Goal: Transaction & Acquisition: Purchase product/service

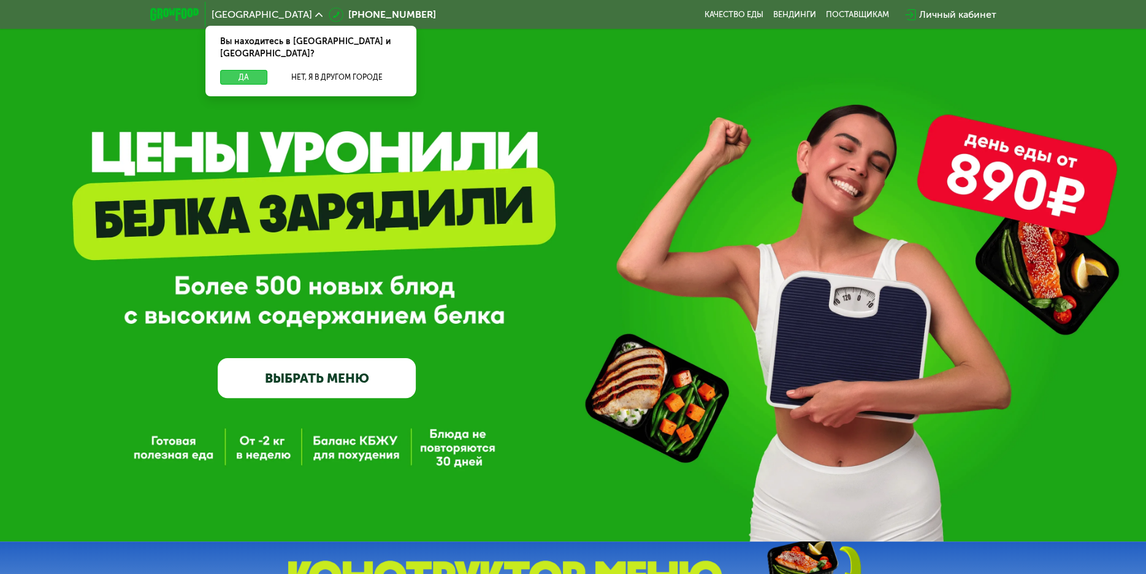
click at [246, 70] on button "Да" at bounding box center [243, 77] width 47 height 15
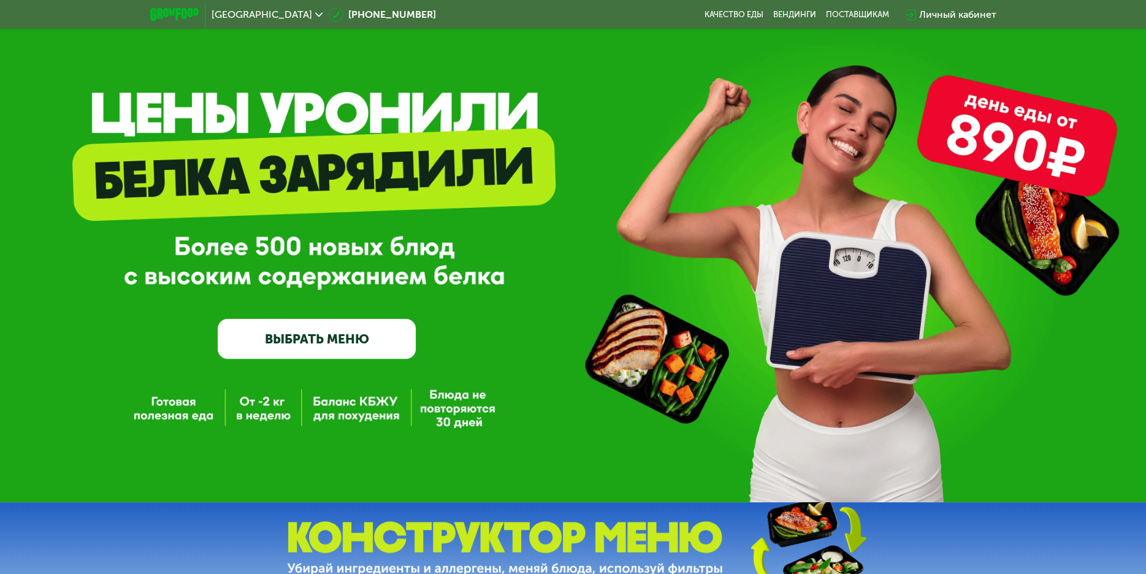
scroll to position [61, 0]
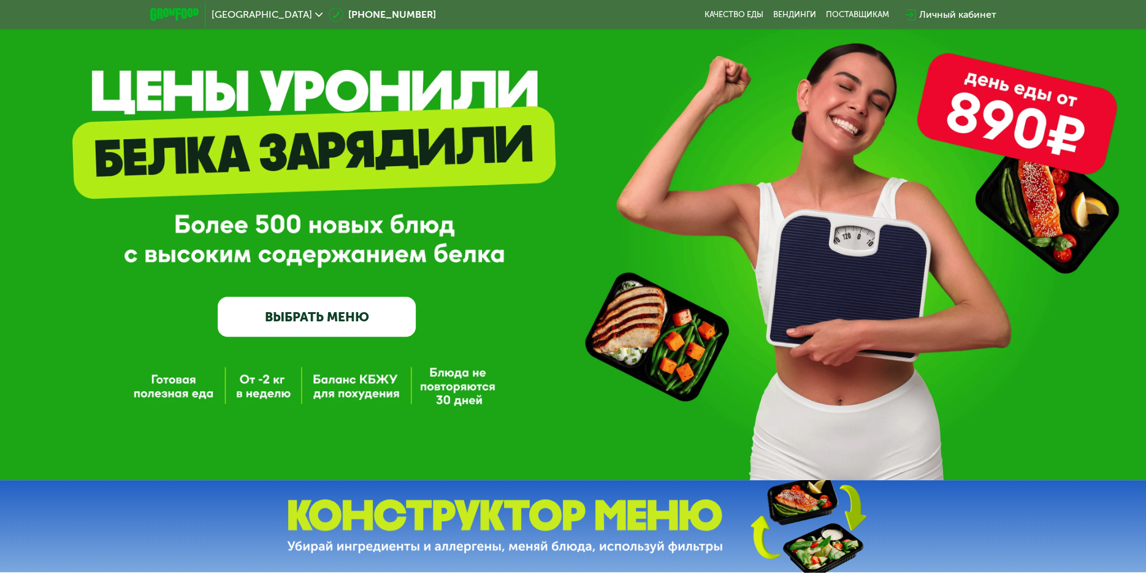
click at [260, 310] on link "ВЫБРАТЬ МЕНЮ" at bounding box center [317, 317] width 198 height 40
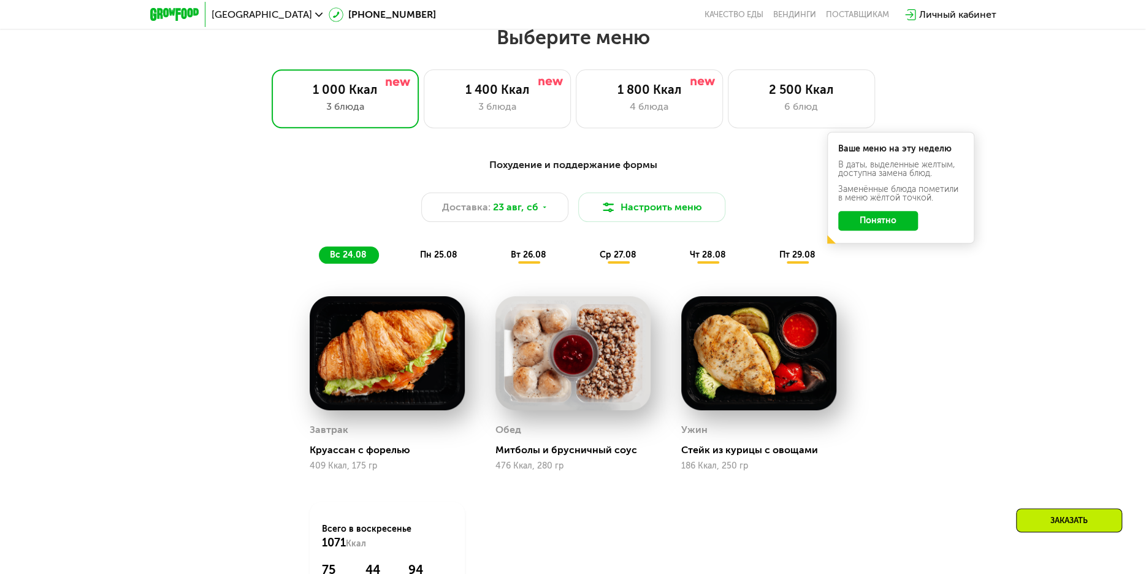
scroll to position [590, 0]
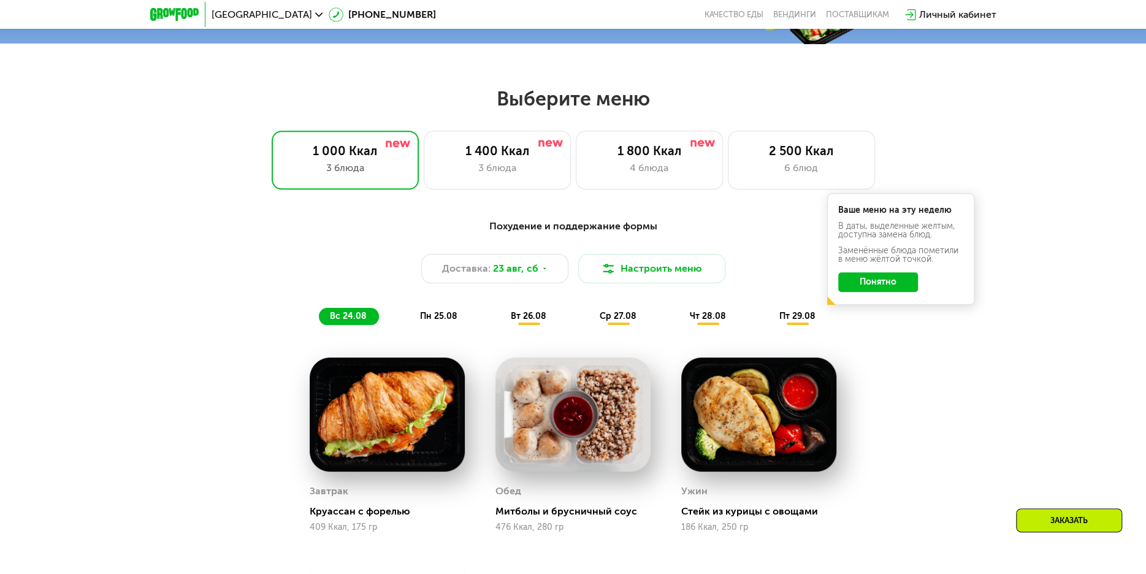
click at [875, 280] on button "Понятно" at bounding box center [878, 282] width 80 height 20
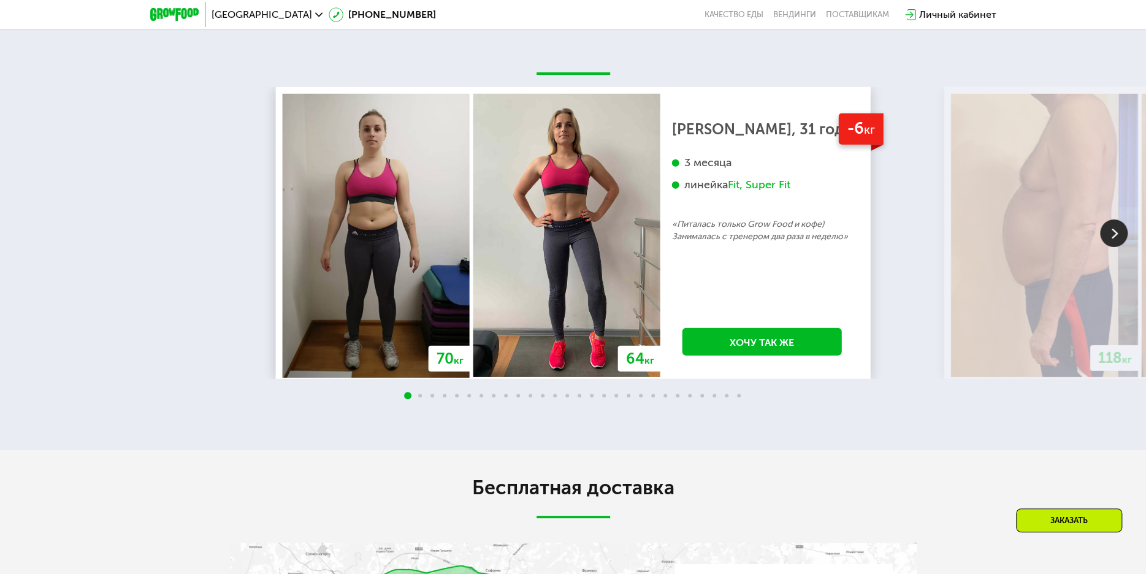
scroll to position [2368, 0]
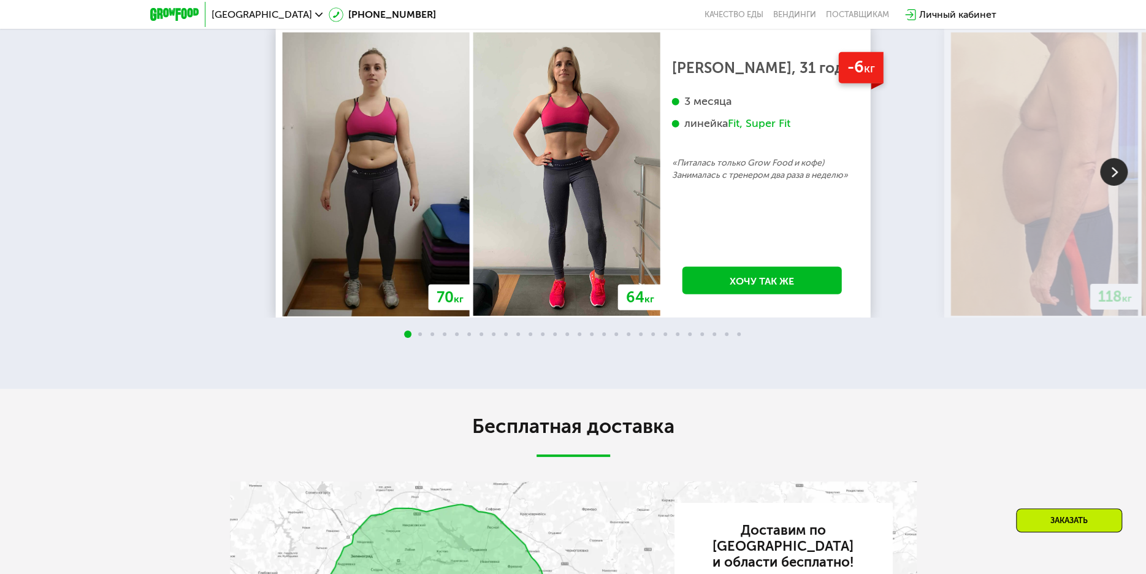
click at [418, 336] on span at bounding box center [420, 334] width 4 height 4
click at [1123, 172] on img at bounding box center [1114, 172] width 28 height 28
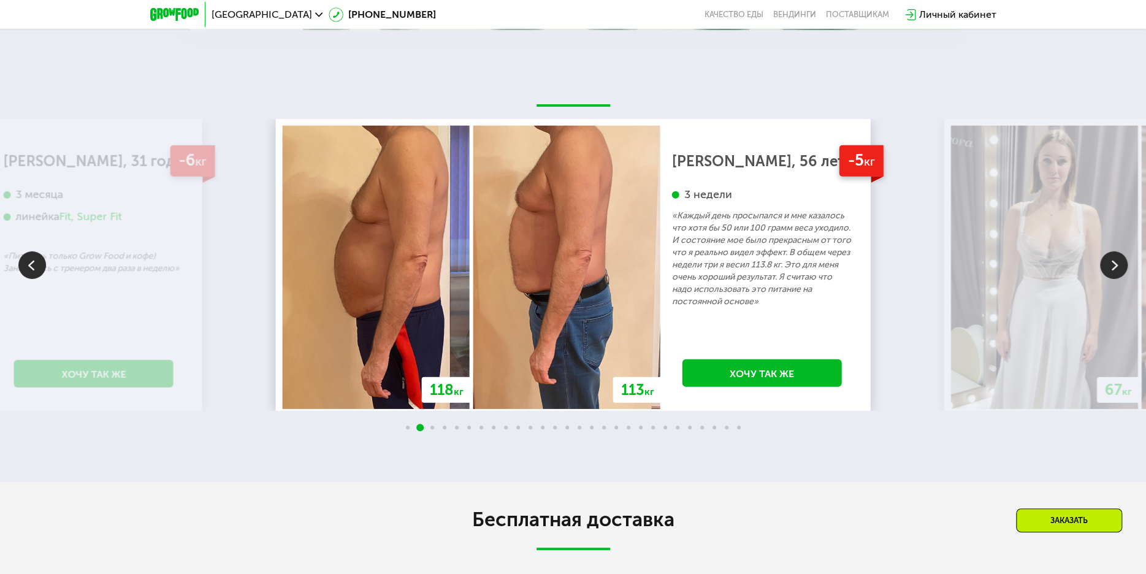
scroll to position [2245, 0]
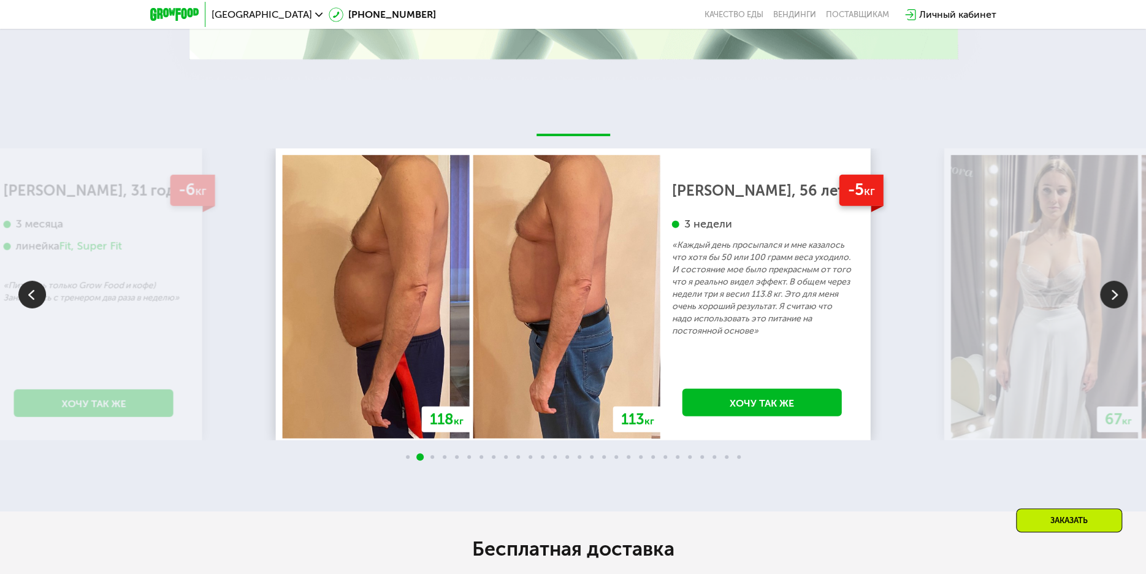
click at [1113, 303] on img at bounding box center [1114, 295] width 28 height 28
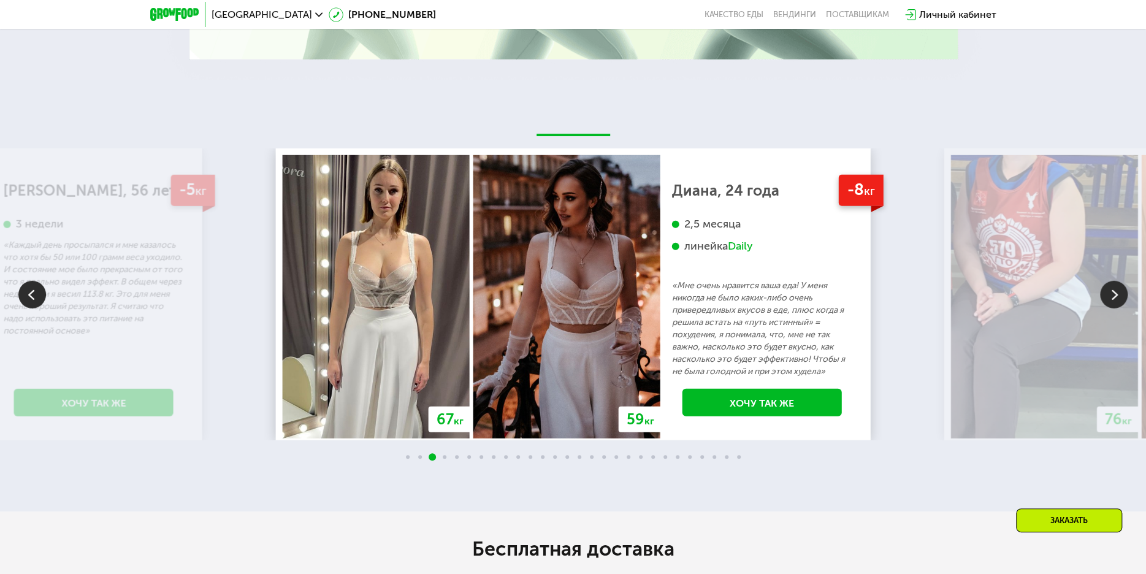
click at [1110, 292] on img at bounding box center [1114, 295] width 28 height 28
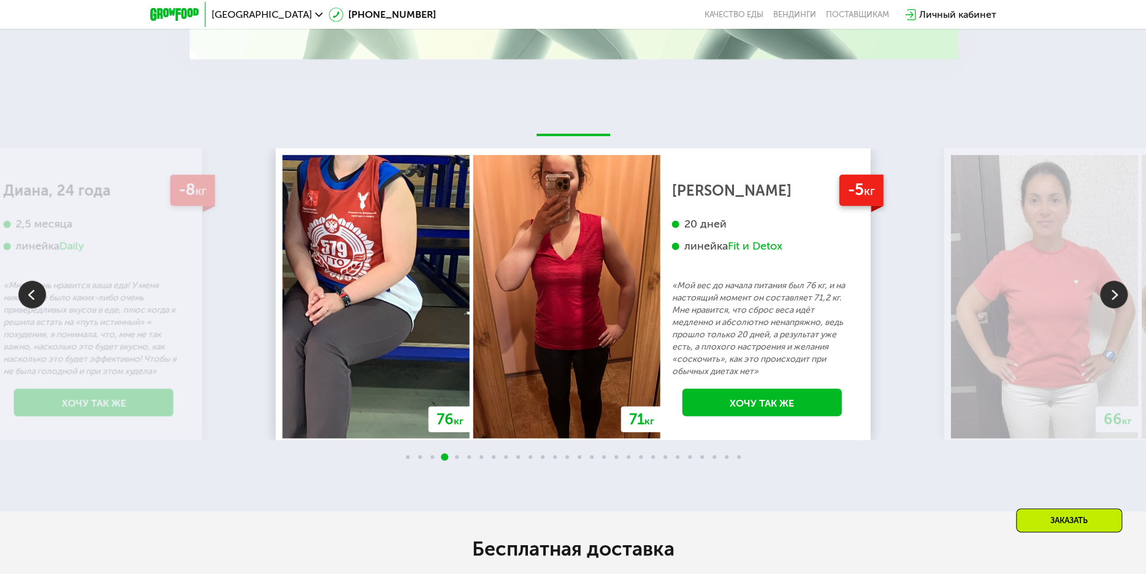
click at [1072, 296] on img at bounding box center [1044, 296] width 187 height 283
click at [1107, 294] on img at bounding box center [1114, 295] width 28 height 28
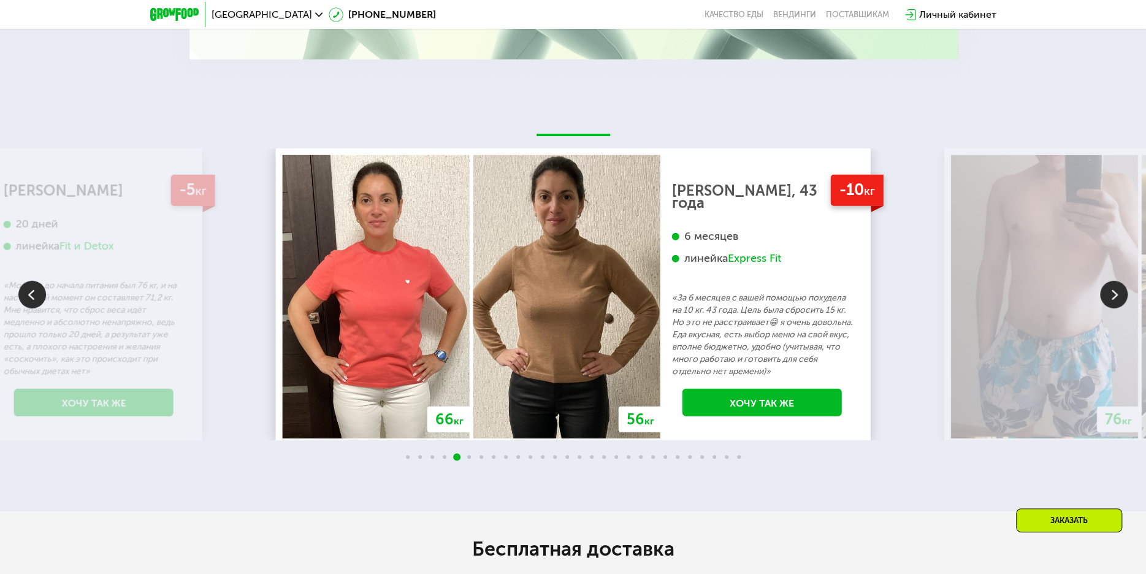
click at [1108, 288] on img at bounding box center [1114, 295] width 28 height 28
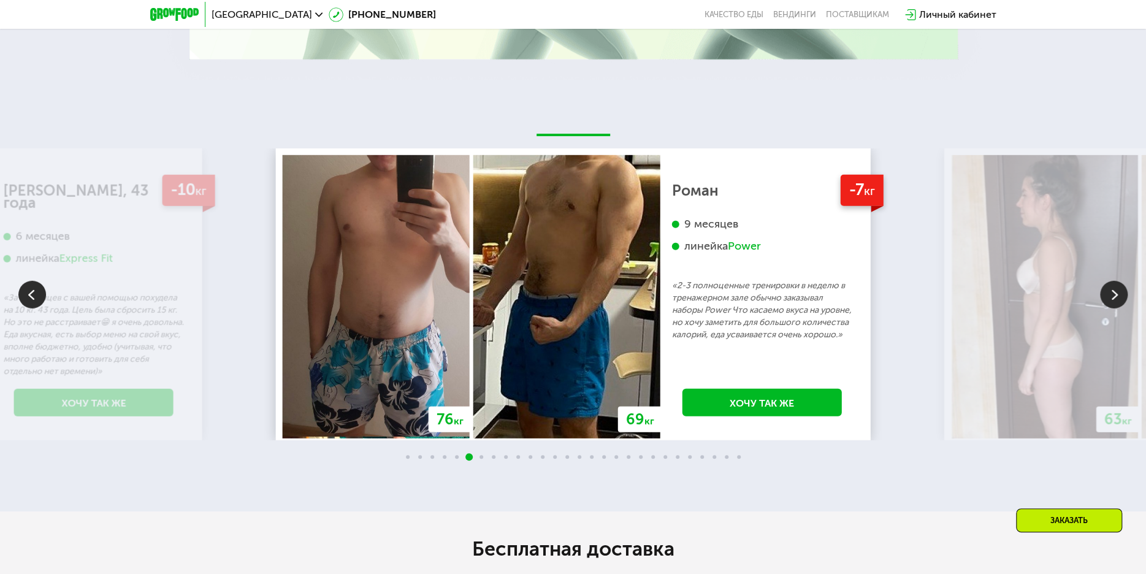
click at [1108, 288] on img at bounding box center [1114, 295] width 28 height 28
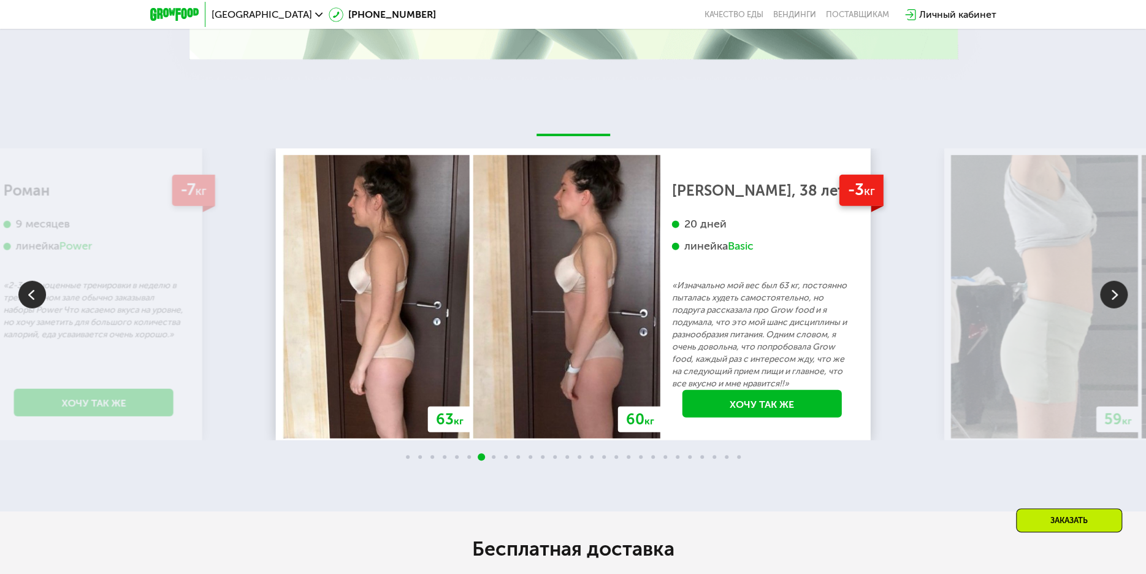
click at [1108, 288] on img at bounding box center [1114, 295] width 28 height 28
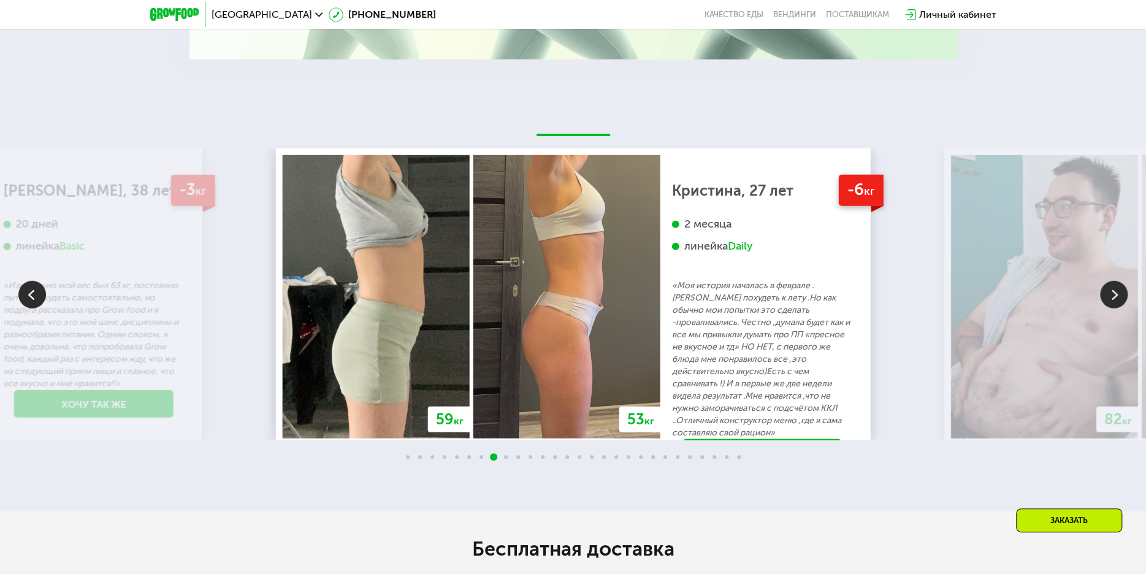
click at [1104, 300] on img at bounding box center [1114, 295] width 28 height 28
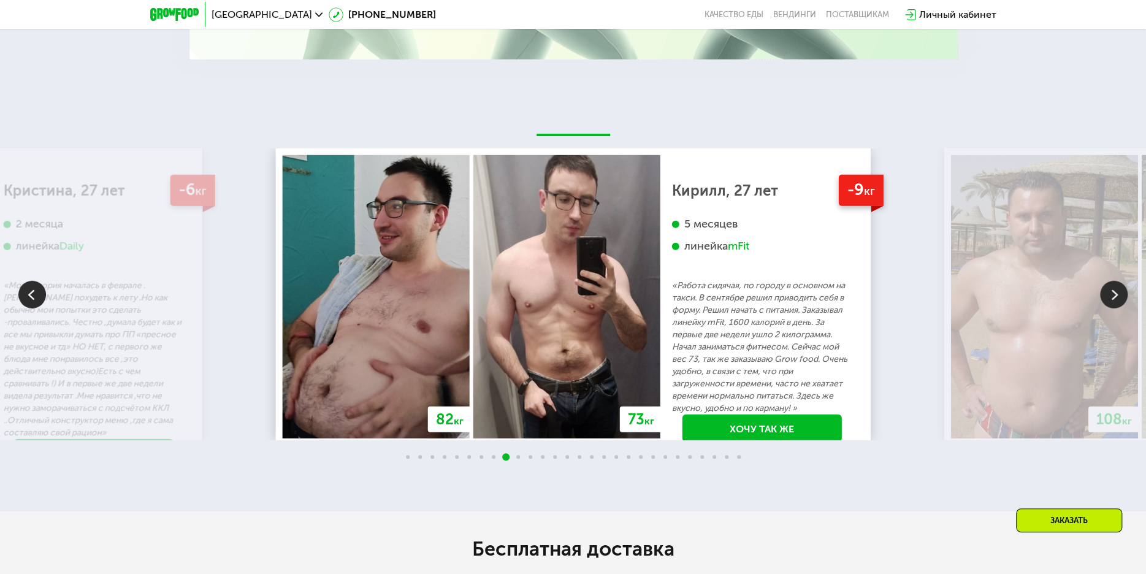
click at [1103, 299] on img at bounding box center [1114, 295] width 28 height 28
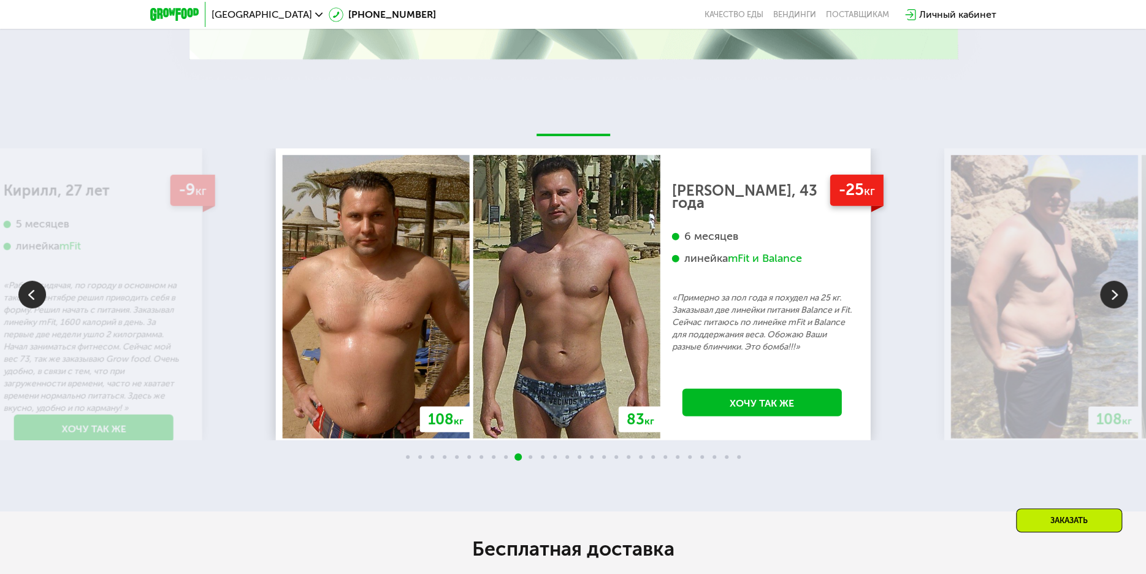
click at [1103, 299] on img at bounding box center [1114, 295] width 28 height 28
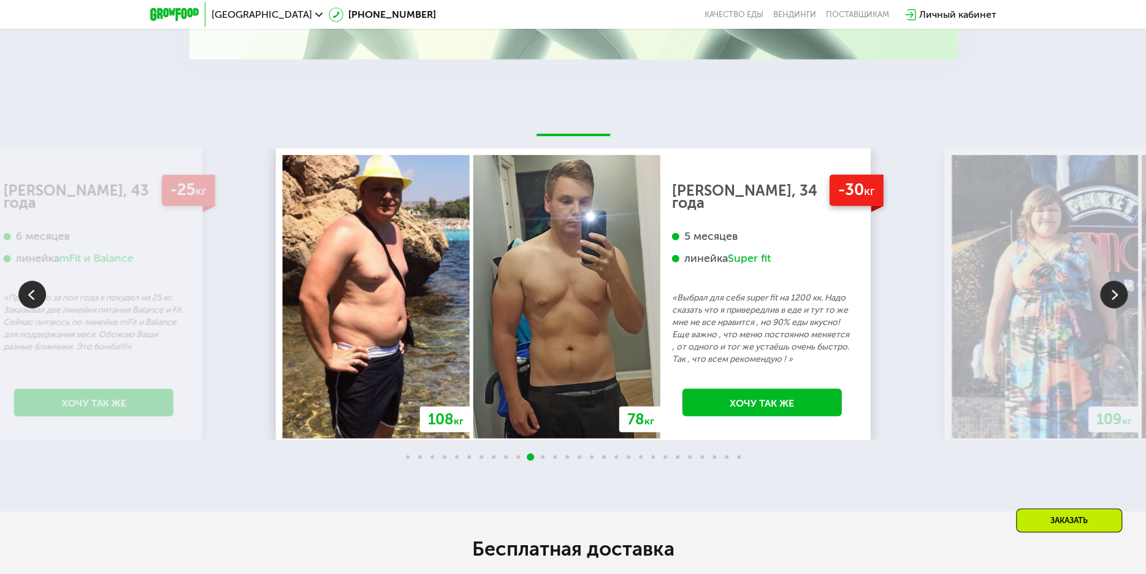
click at [1103, 299] on img at bounding box center [1114, 295] width 28 height 28
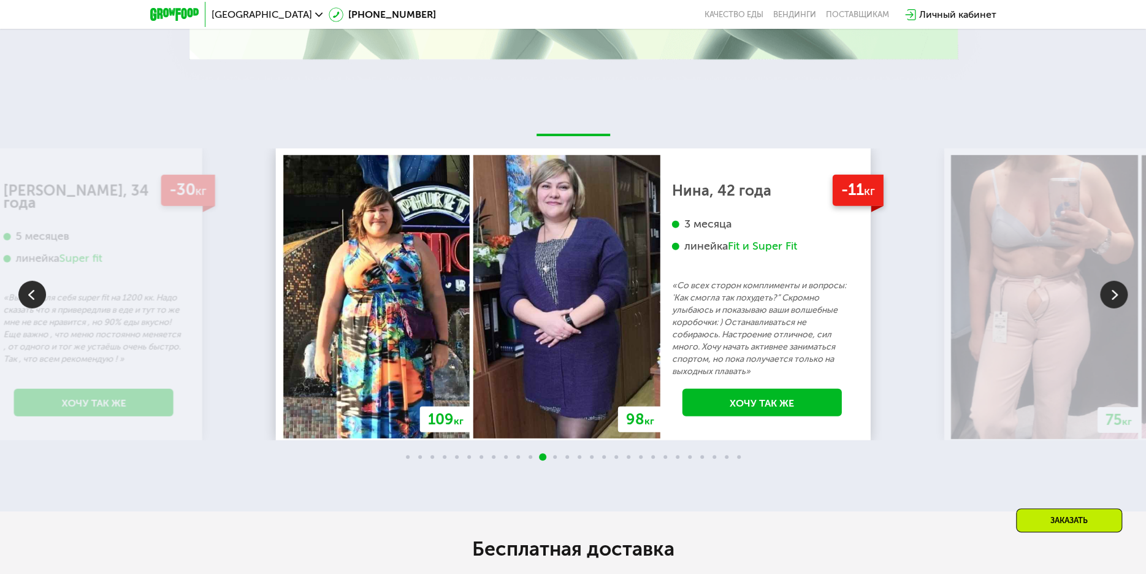
click at [1103, 299] on img at bounding box center [1114, 295] width 28 height 28
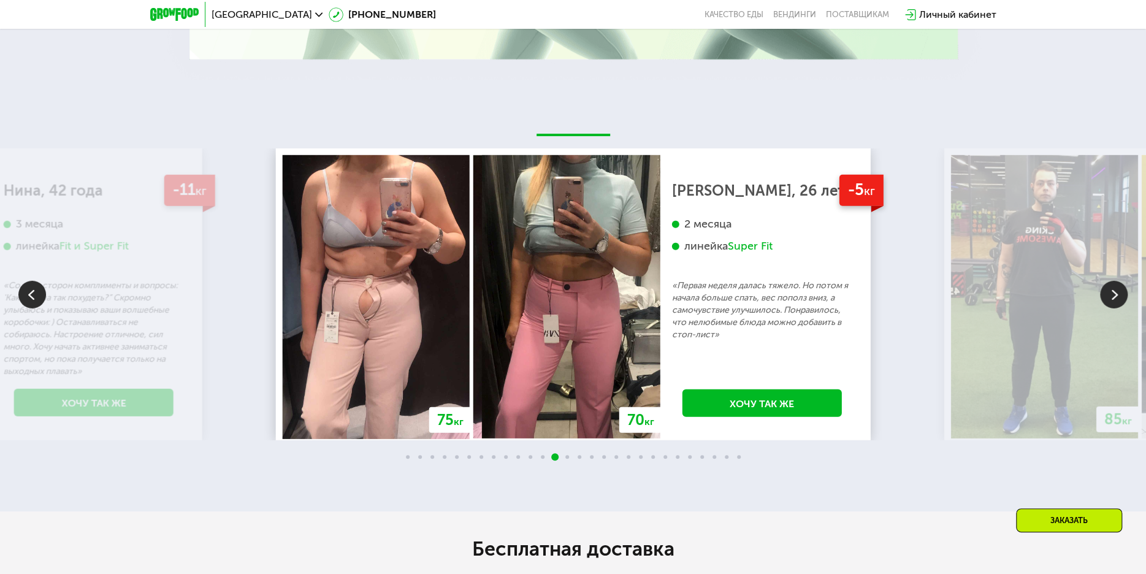
click at [1109, 297] on img at bounding box center [1114, 295] width 28 height 28
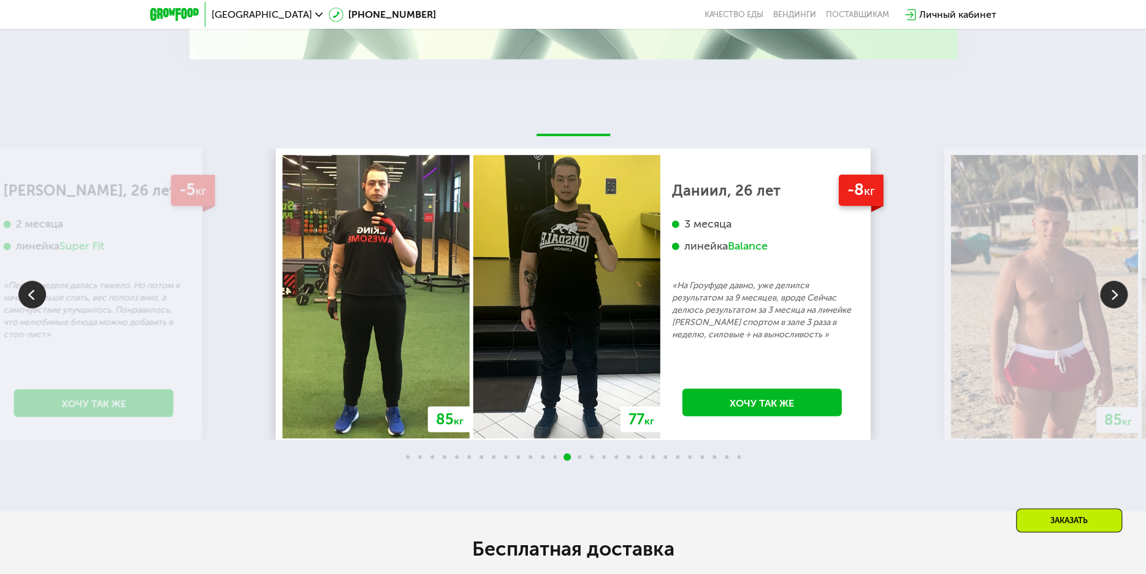
click at [1109, 297] on img at bounding box center [1114, 295] width 28 height 28
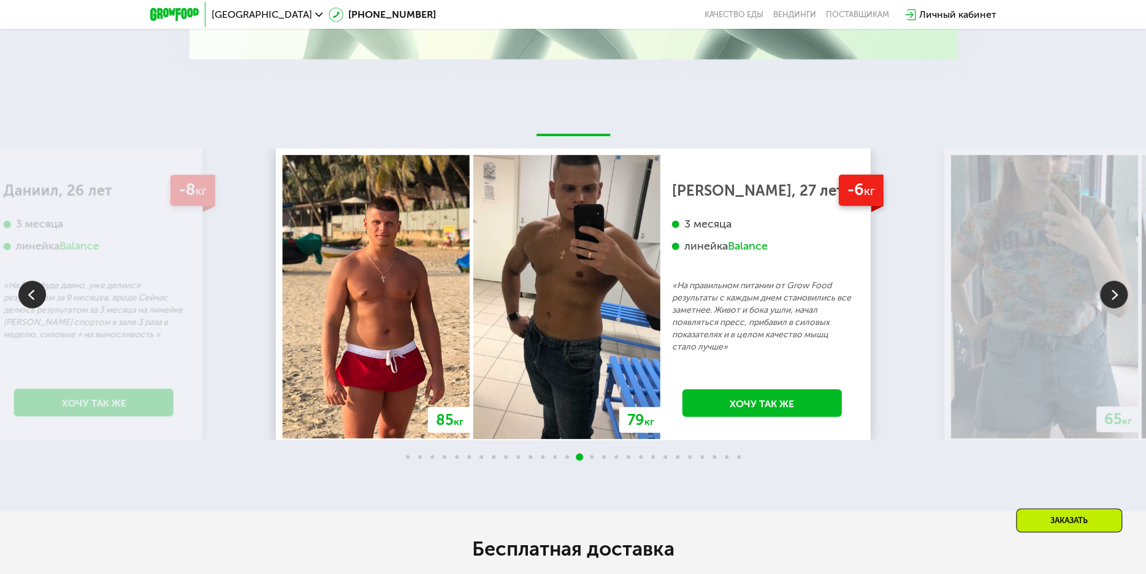
click at [1109, 297] on img at bounding box center [1114, 295] width 28 height 28
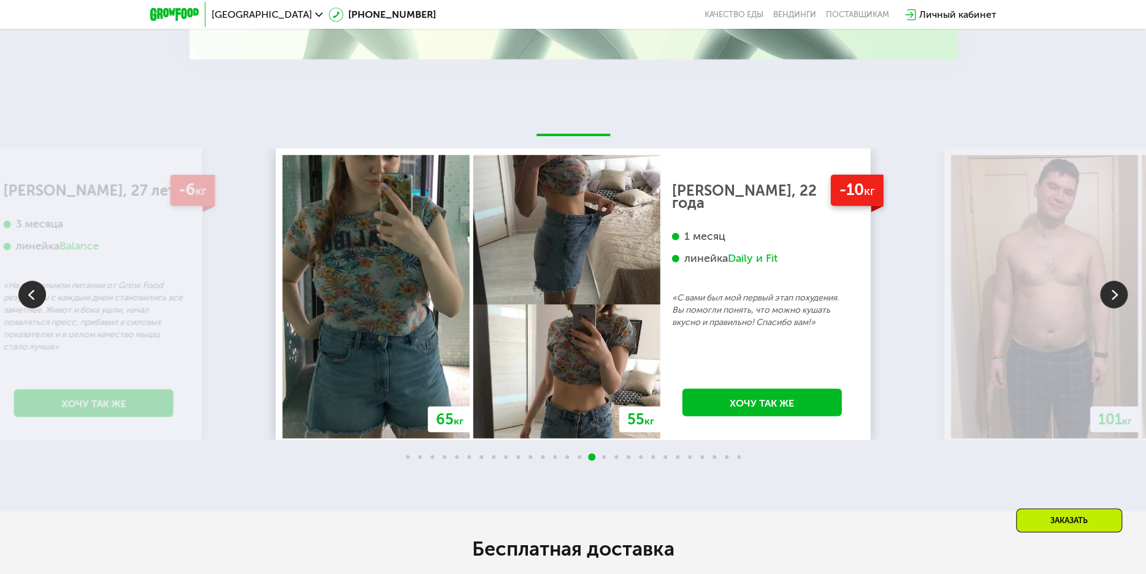
click at [1095, 302] on img at bounding box center [1044, 296] width 187 height 283
click at [1117, 302] on img at bounding box center [1114, 295] width 28 height 28
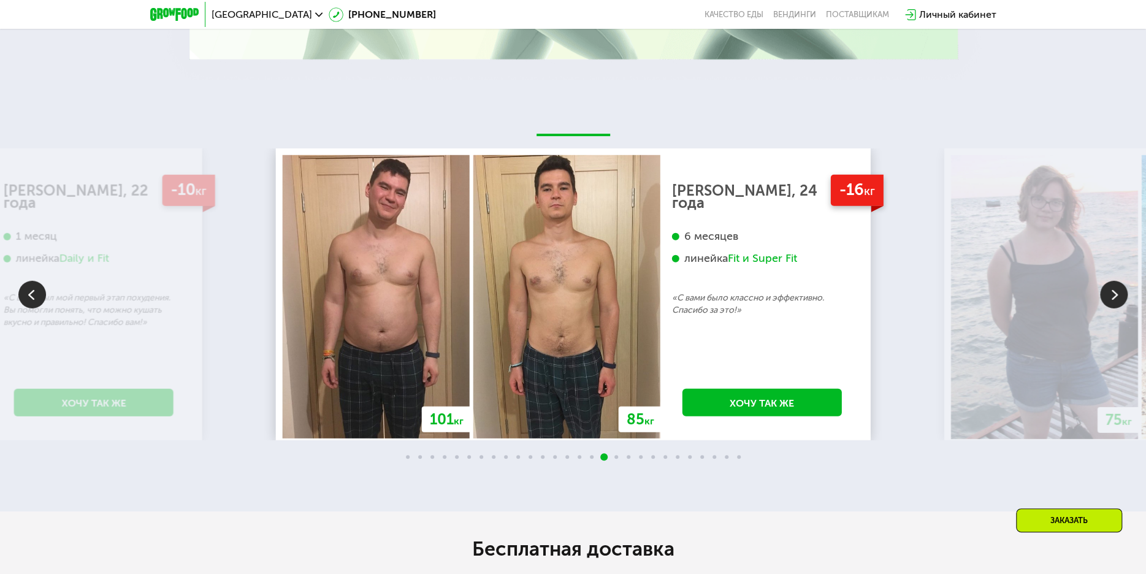
click at [1115, 302] on img at bounding box center [1114, 295] width 28 height 28
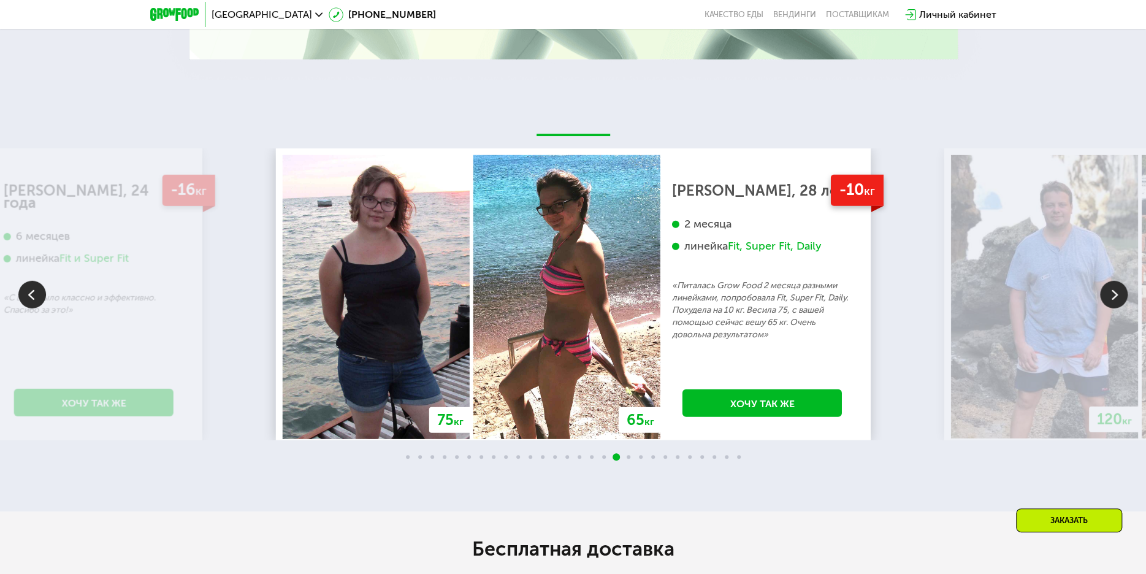
click at [1115, 302] on img at bounding box center [1114, 295] width 28 height 28
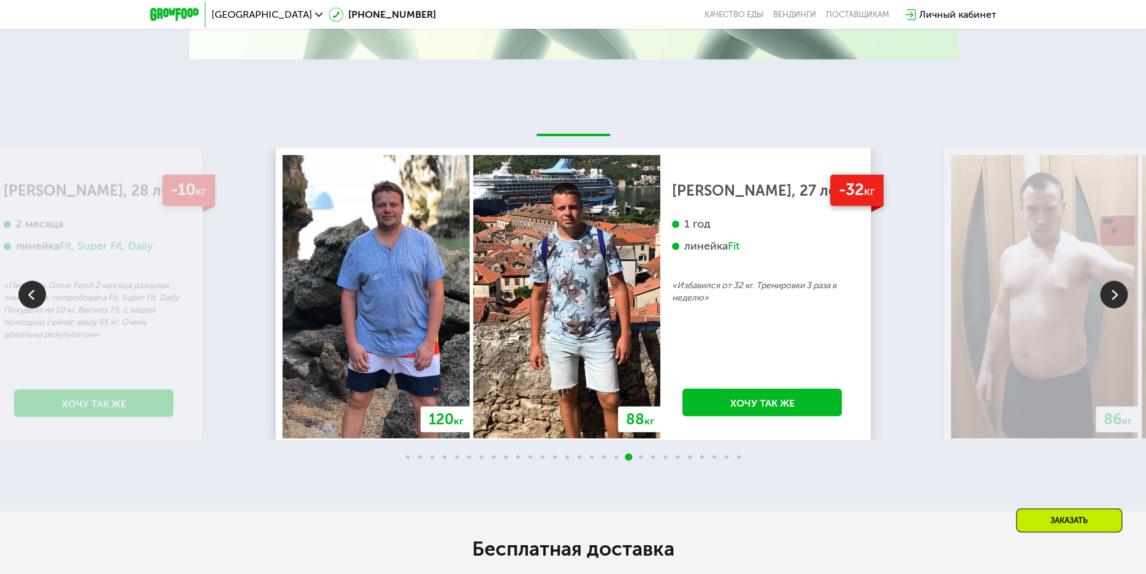
click at [1115, 302] on img at bounding box center [1114, 295] width 28 height 28
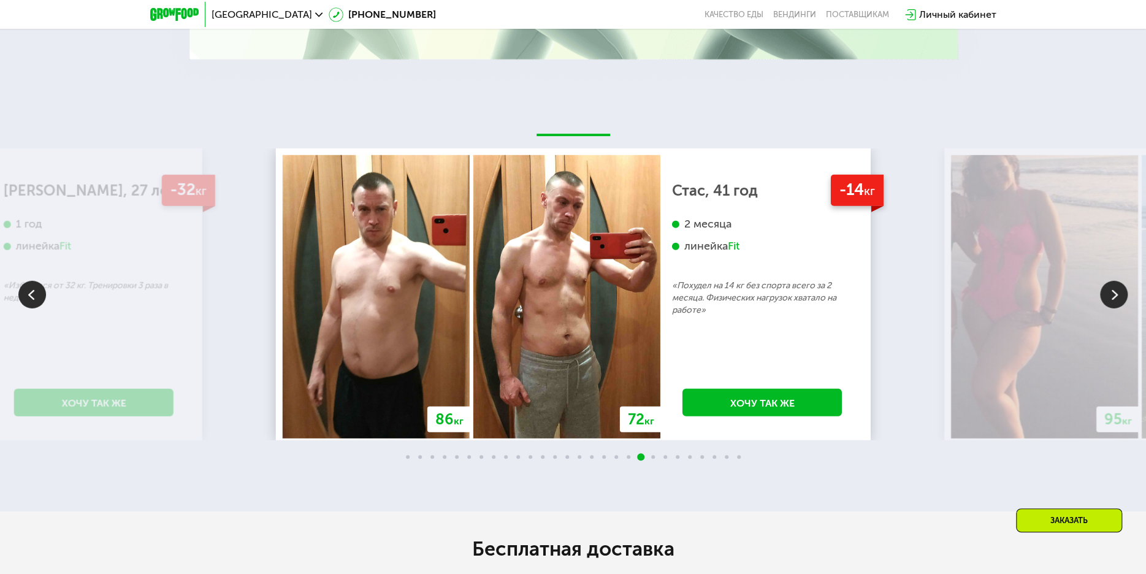
click at [1115, 302] on img at bounding box center [1114, 295] width 28 height 28
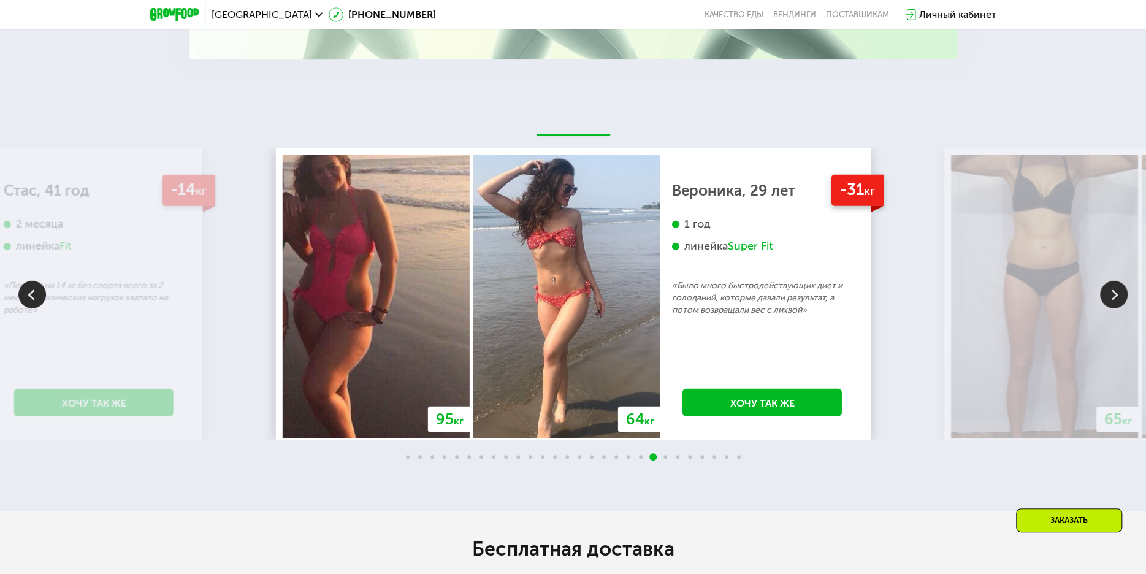
click at [1115, 302] on img at bounding box center [1114, 295] width 28 height 28
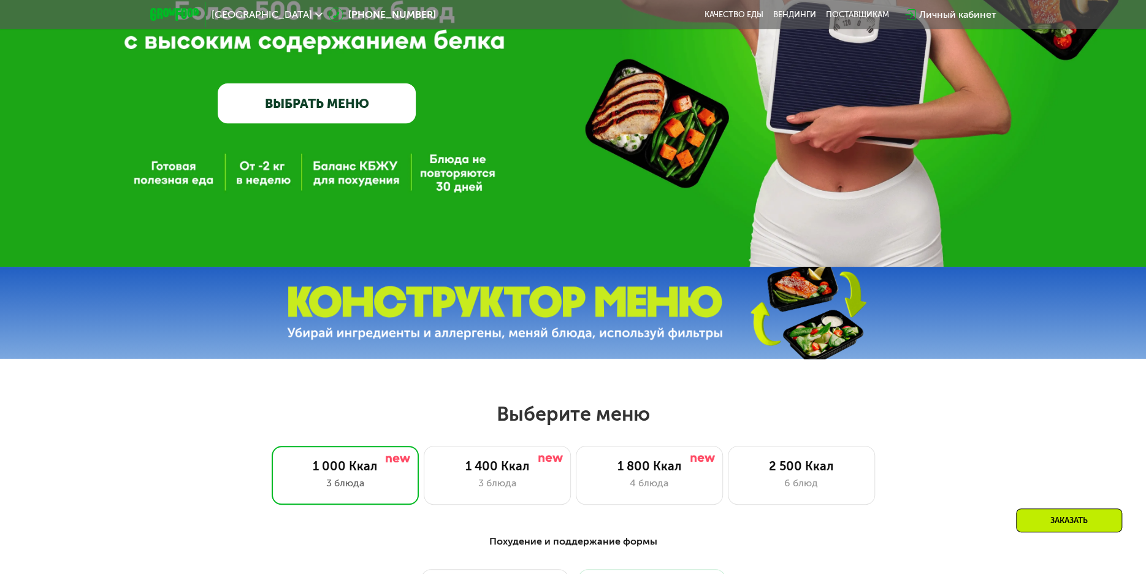
scroll to position [429, 0]
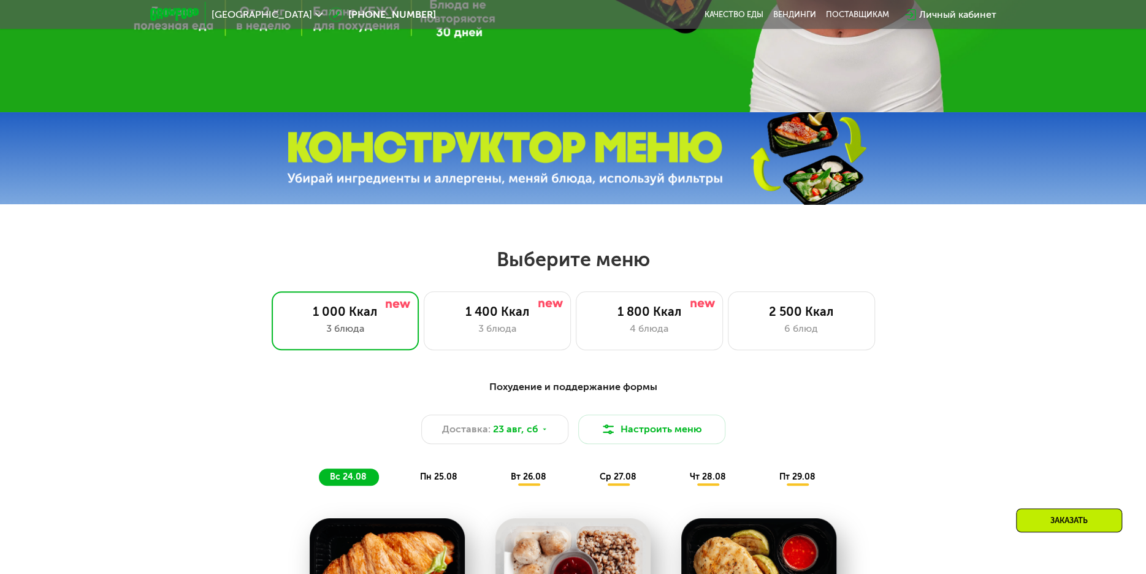
click at [521, 164] on img at bounding box center [505, 158] width 436 height 55
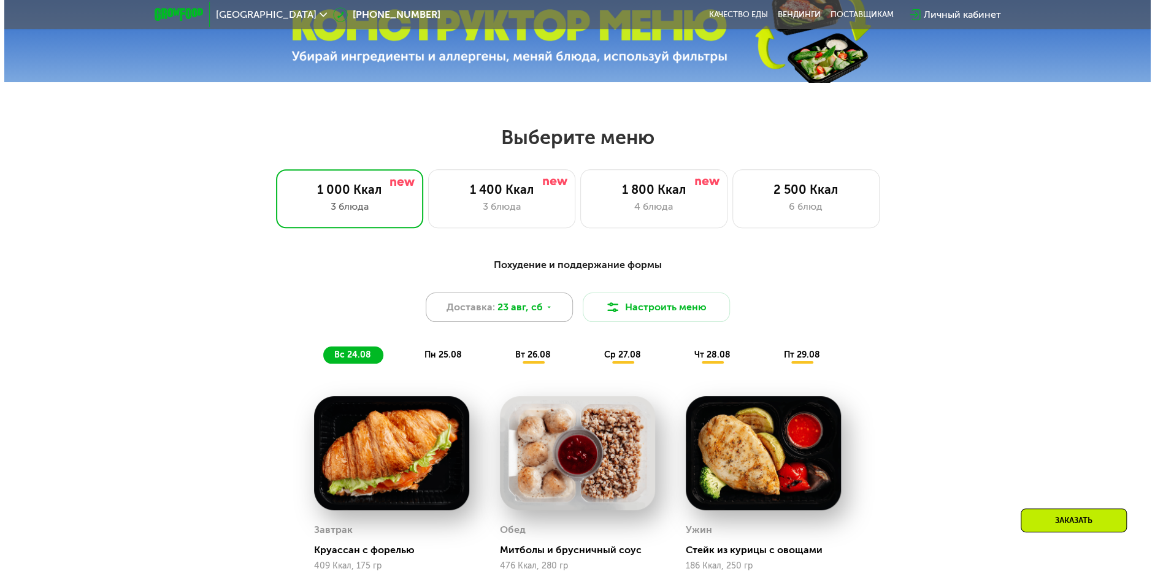
scroll to position [552, 0]
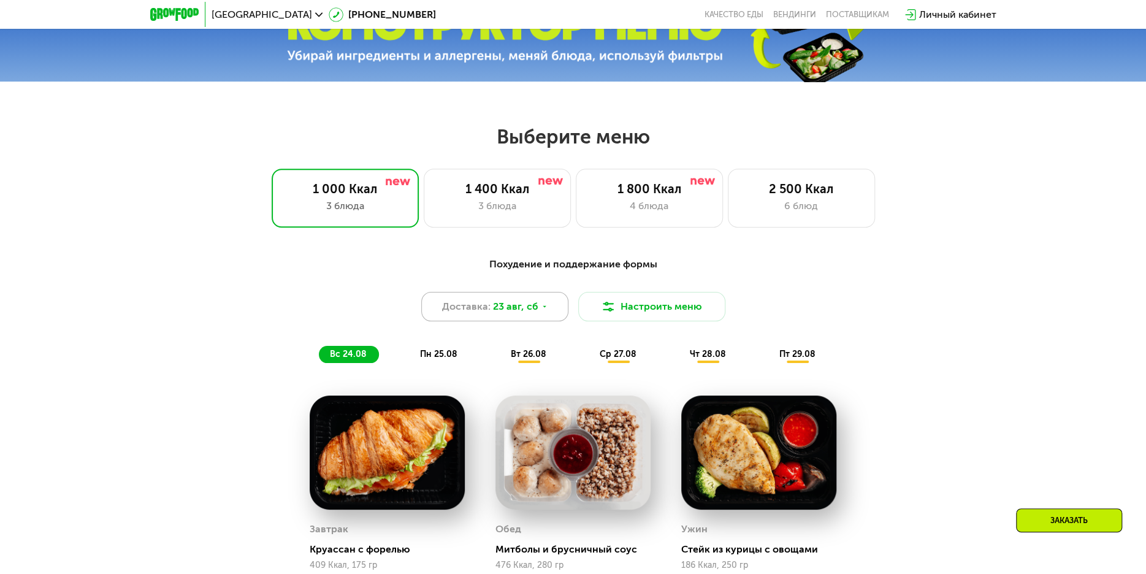
click at [511, 314] on span "23 авг, сб" at bounding box center [515, 306] width 45 height 15
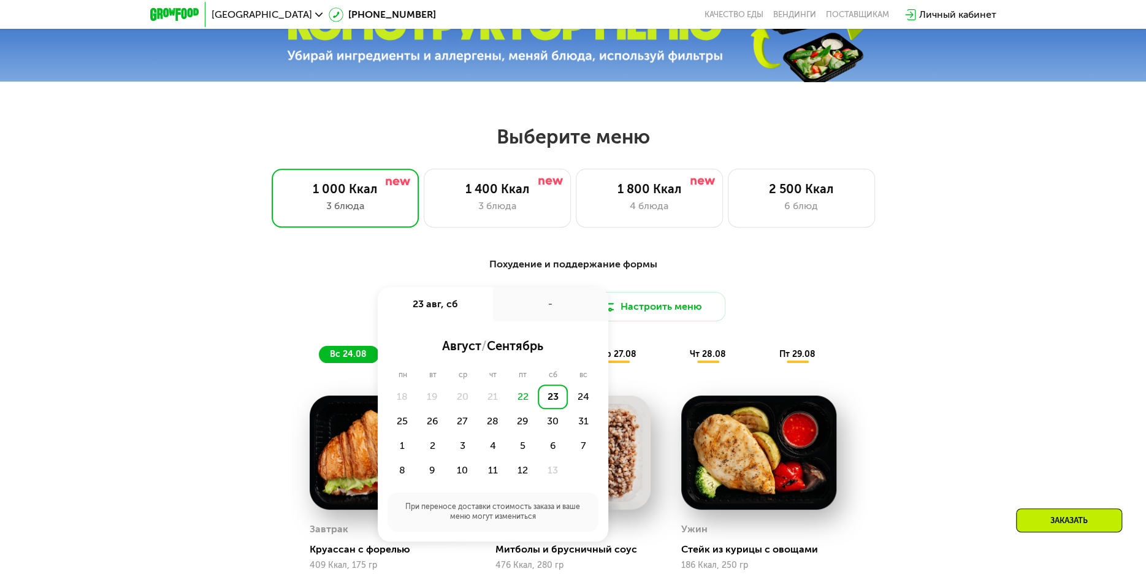
click at [511, 314] on div "-" at bounding box center [550, 304] width 115 height 34
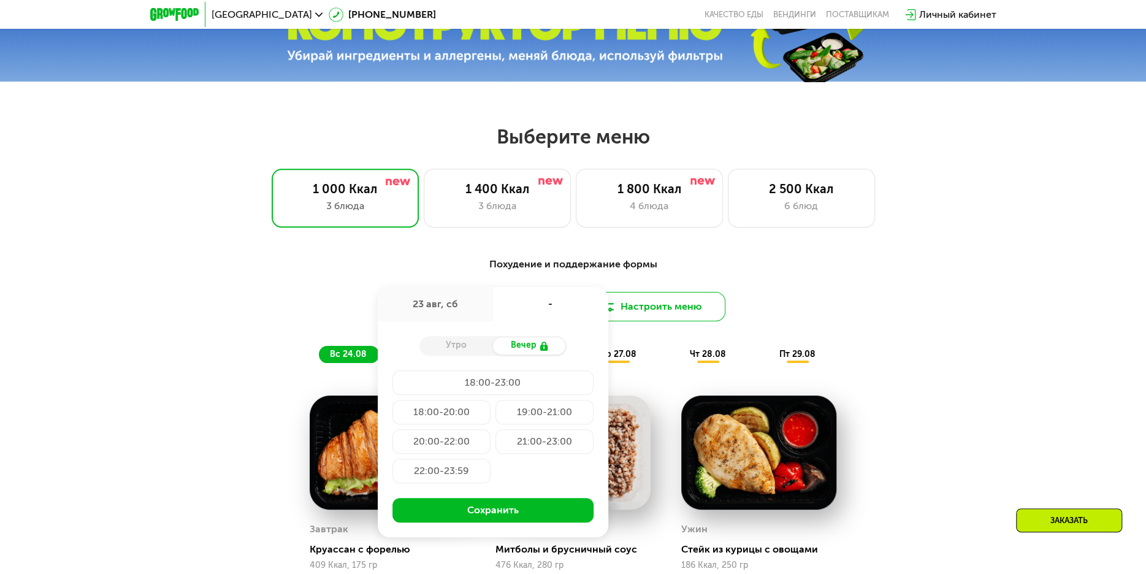
click at [643, 308] on button "Настроить меню" at bounding box center [651, 306] width 147 height 29
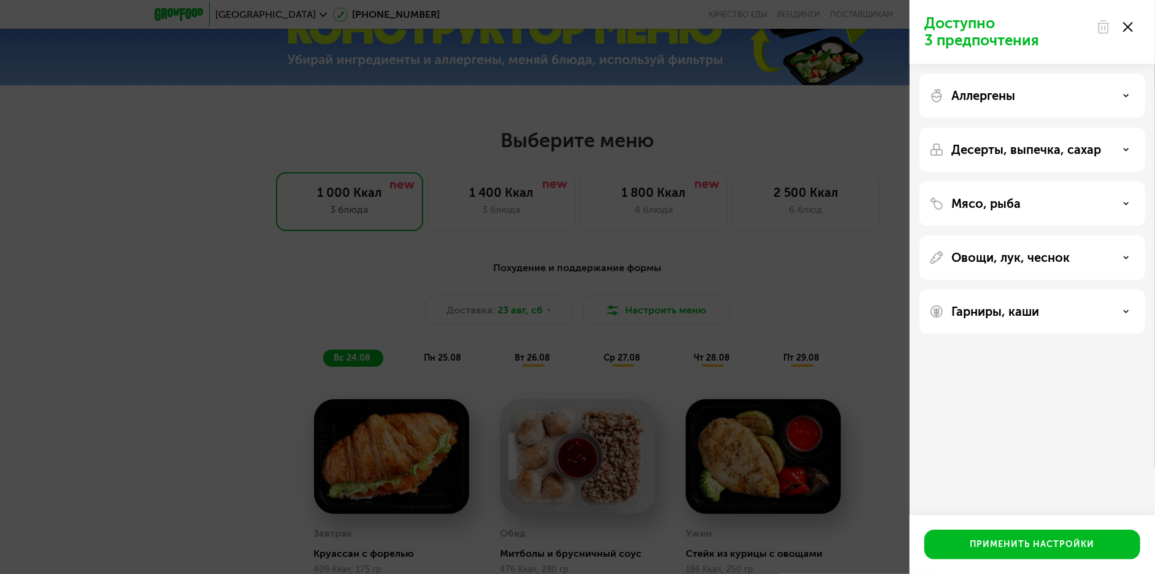
click at [988, 210] on p "Мясо, рыба" at bounding box center [985, 203] width 69 height 15
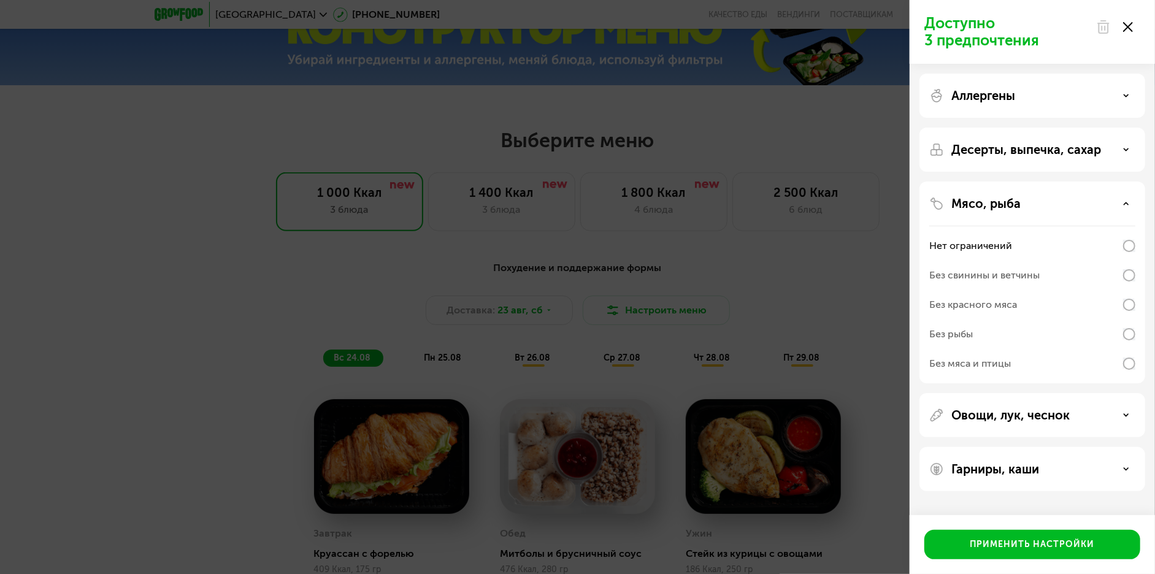
click at [947, 329] on div "Без рыбы" at bounding box center [951, 334] width 44 height 15
click at [990, 154] on p "Десерты, выпечка, сахар" at bounding box center [1026, 149] width 150 height 15
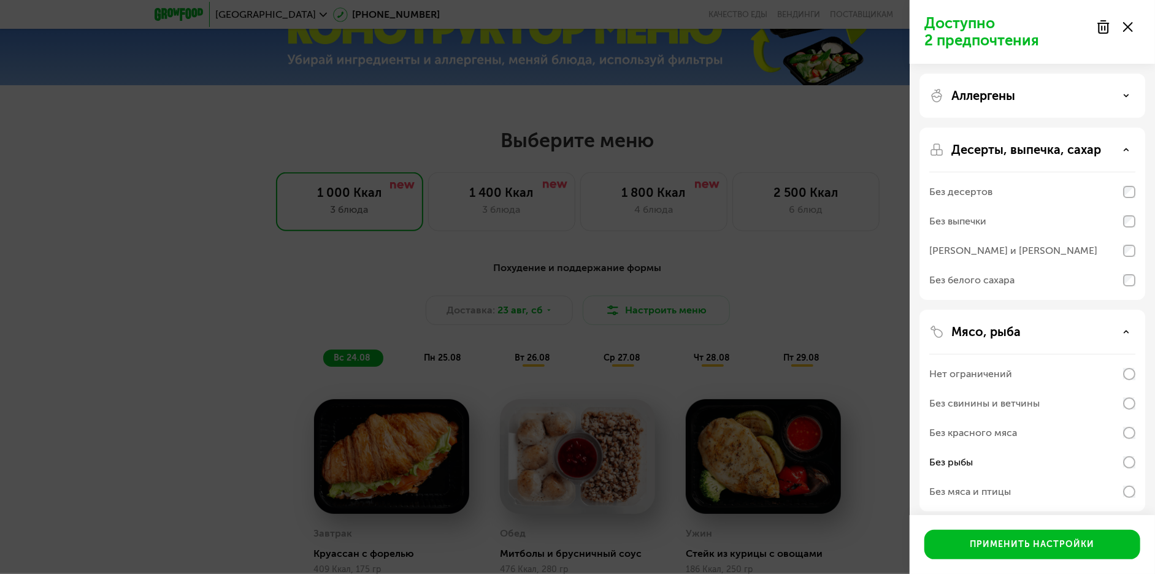
click at [990, 154] on p "Десерты, выпечка, сахар" at bounding box center [1026, 149] width 150 height 15
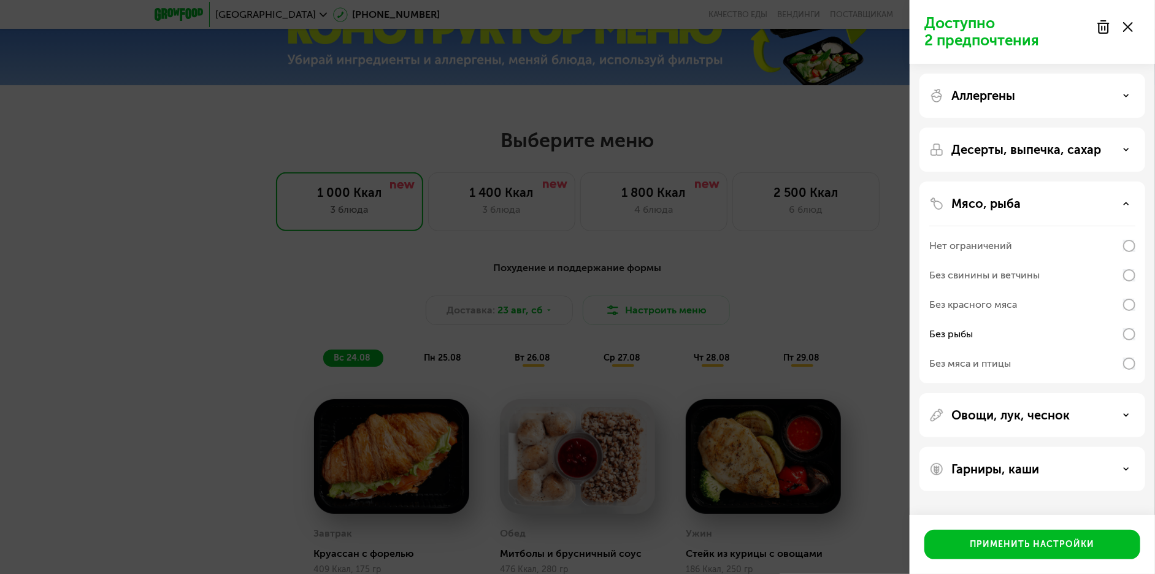
click at [985, 99] on p "Аллергены" at bounding box center [983, 95] width 64 height 15
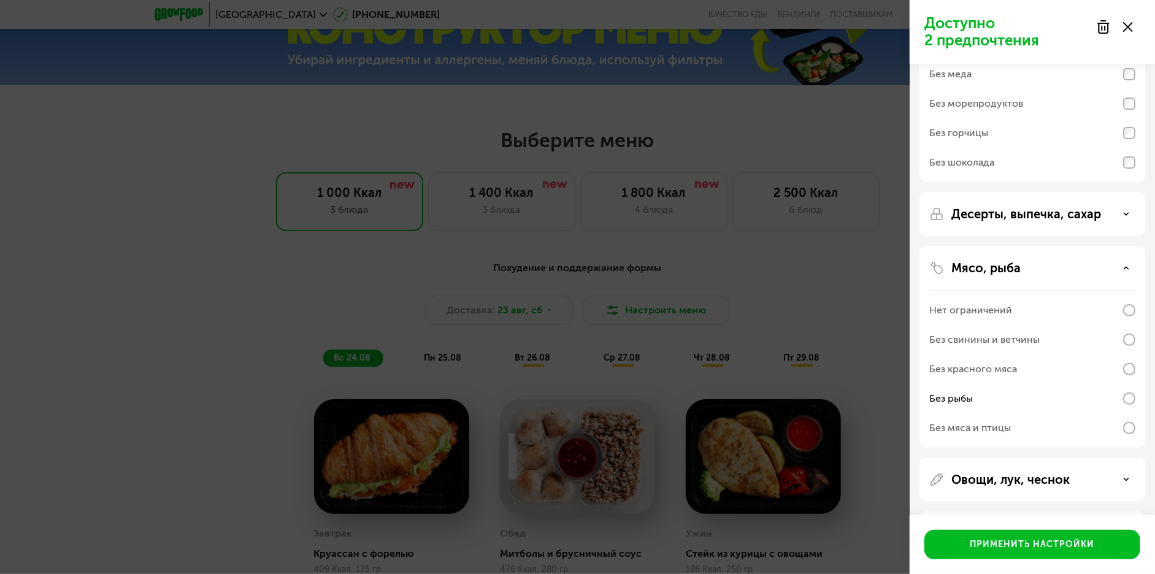
scroll to position [175, 0]
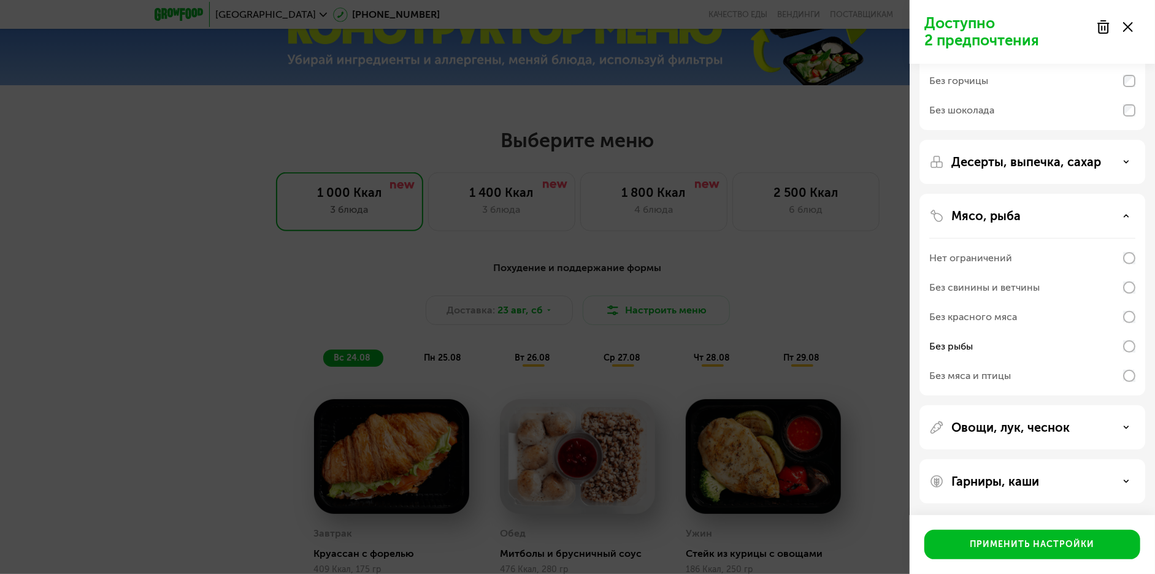
click at [971, 459] on div "Овощи, лук, чеснок" at bounding box center [1032, 481] width 226 height 44
click at [972, 427] on p "Овощи, лук, чеснок" at bounding box center [1010, 427] width 118 height 15
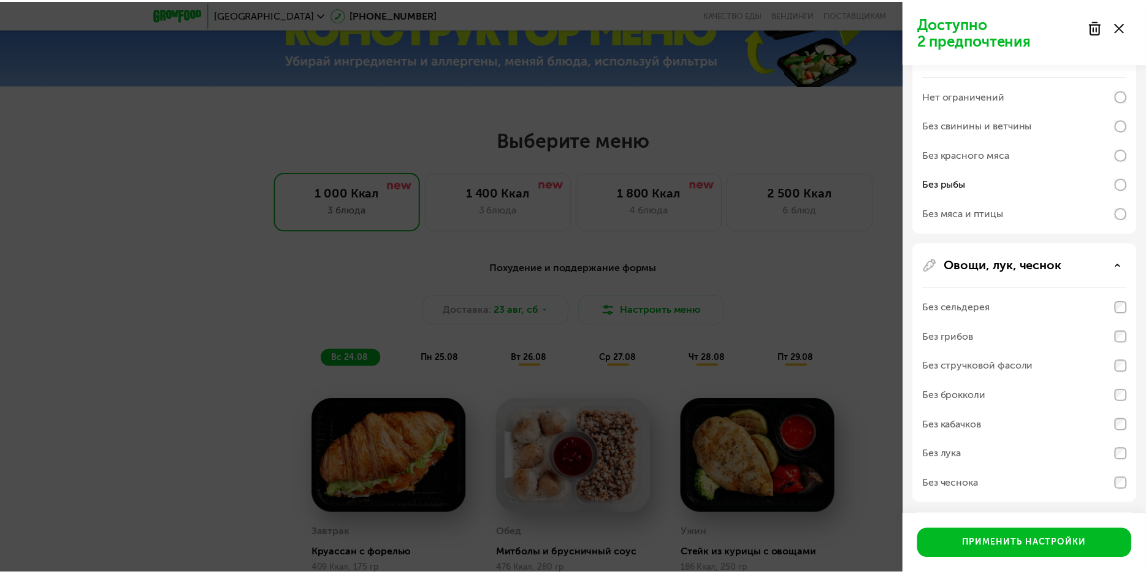
scroll to position [359, 0]
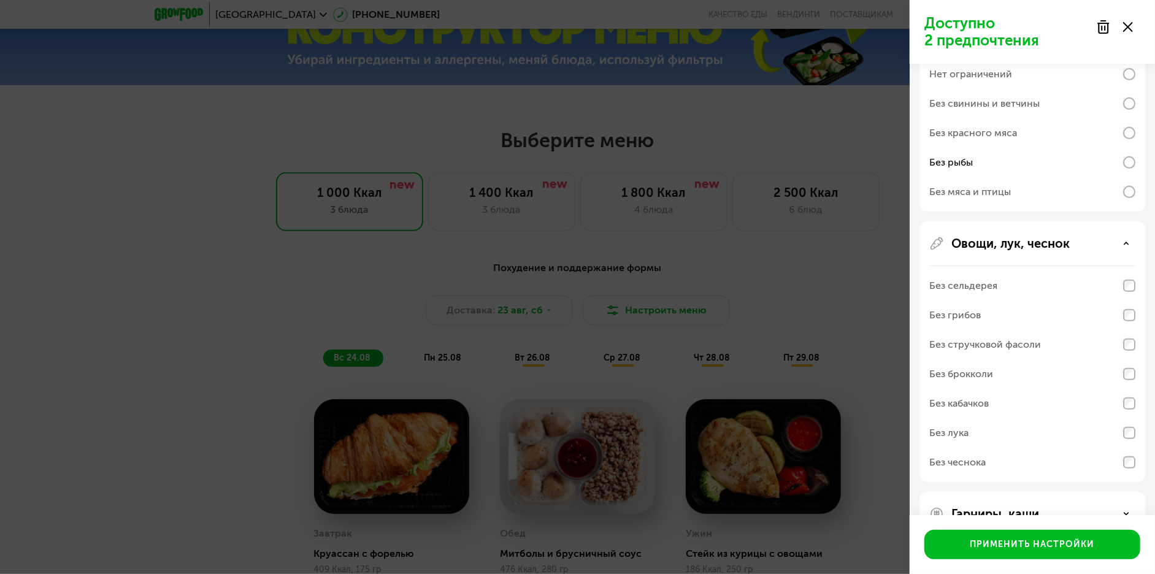
click at [959, 342] on div "Без стручковой фасоли" at bounding box center [985, 344] width 112 height 15
click at [951, 459] on div "Без чеснока" at bounding box center [957, 462] width 56 height 15
click at [964, 546] on button "Применить настройки" at bounding box center [1032, 544] width 216 height 29
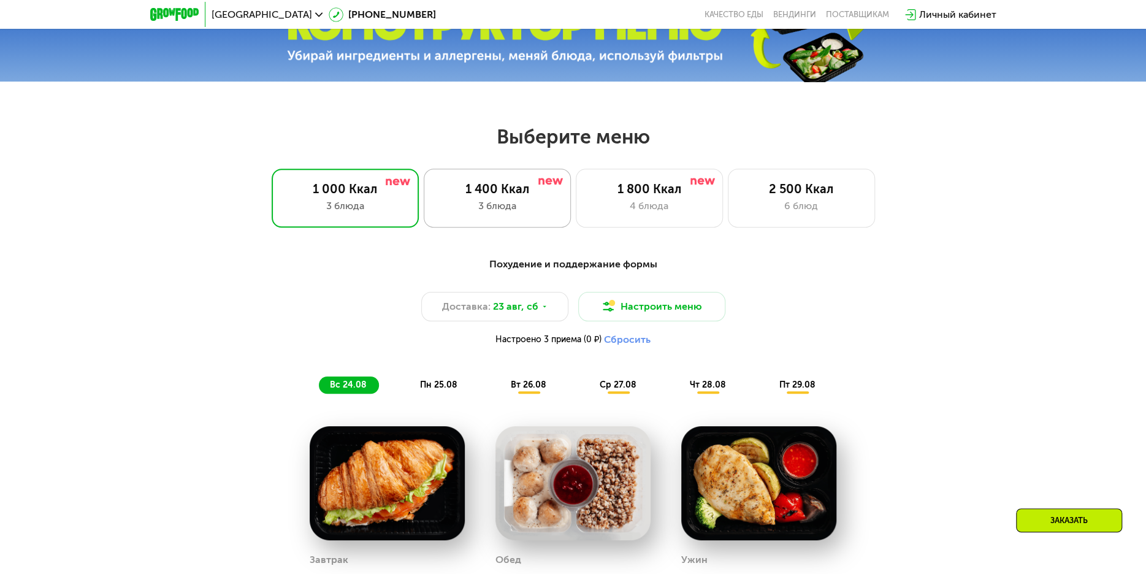
click at [498, 204] on div "3 блюда" at bounding box center [497, 206] width 121 height 15
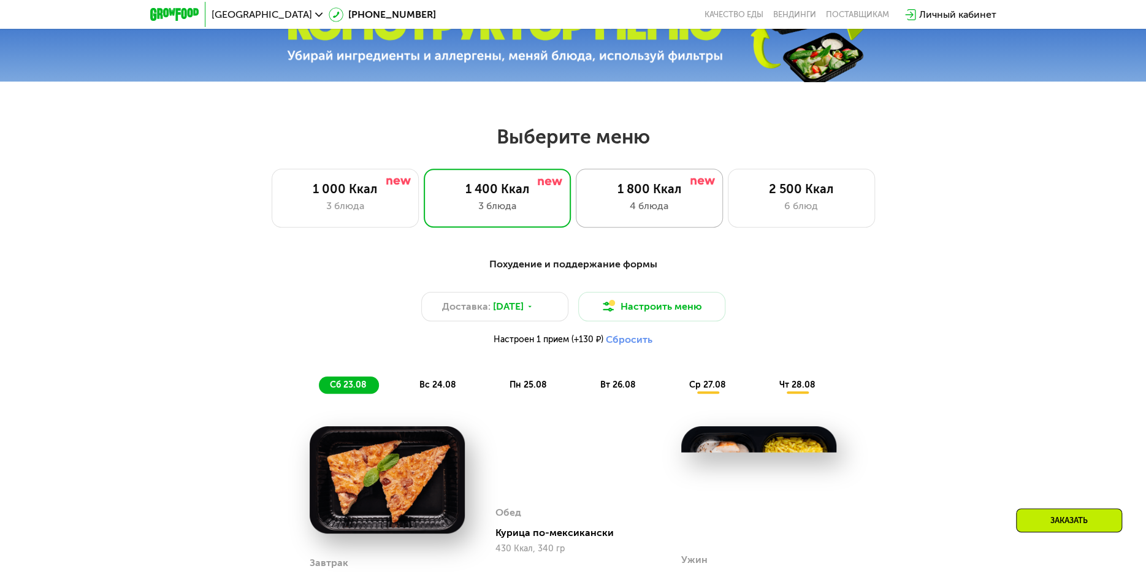
click at [635, 196] on div "1 800 Ккал" at bounding box center [649, 189] width 121 height 15
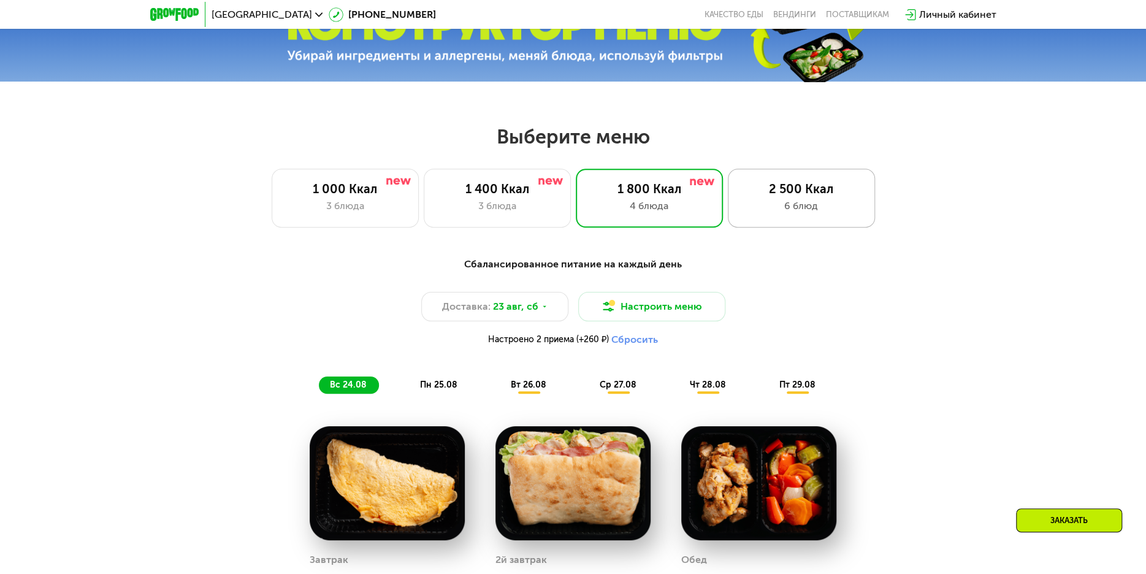
click at [781, 210] on div "6 блюд" at bounding box center [801, 206] width 121 height 15
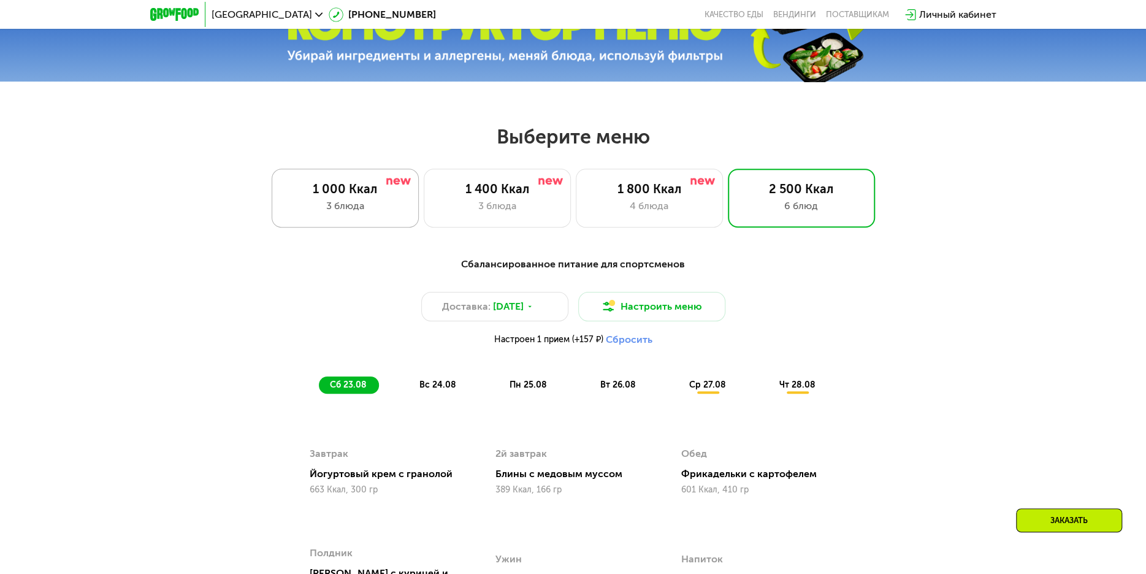
click at [316, 193] on div "1 000 Ккал" at bounding box center [345, 189] width 121 height 15
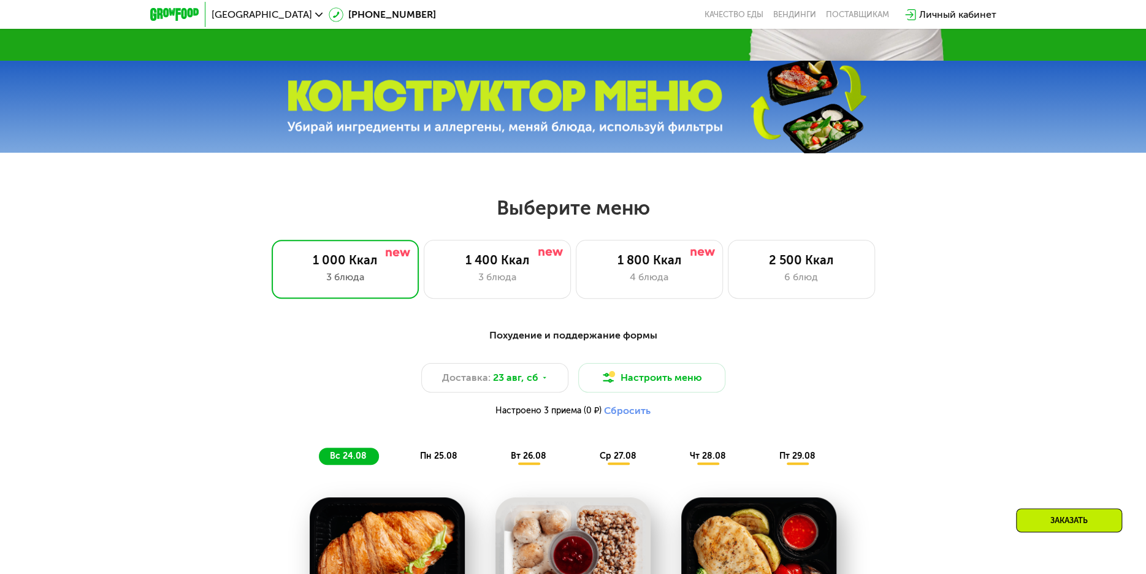
scroll to position [429, 0]
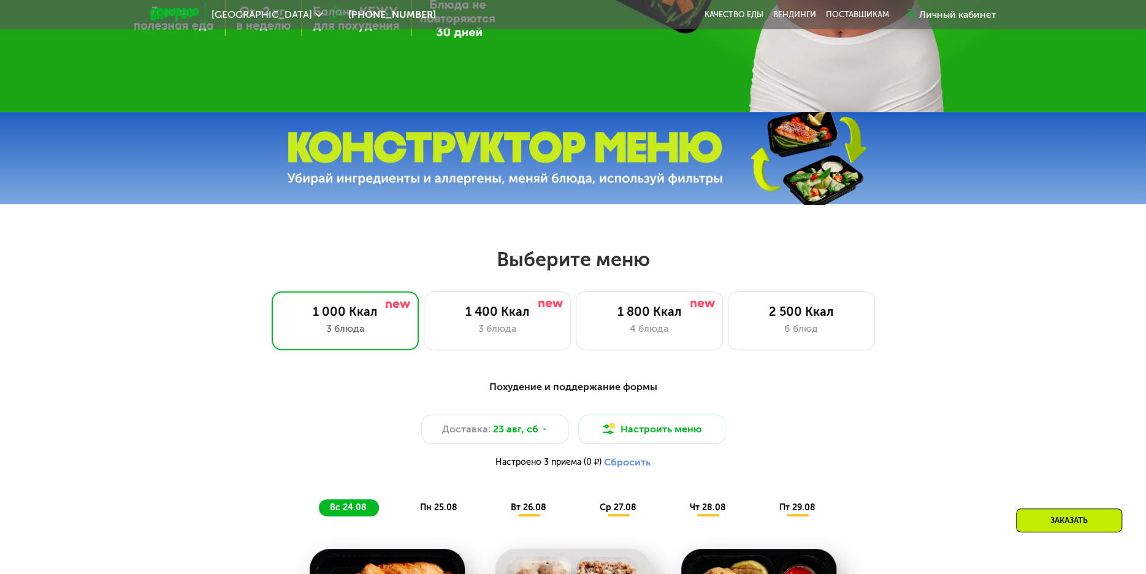
click at [635, 160] on img at bounding box center [505, 158] width 436 height 55
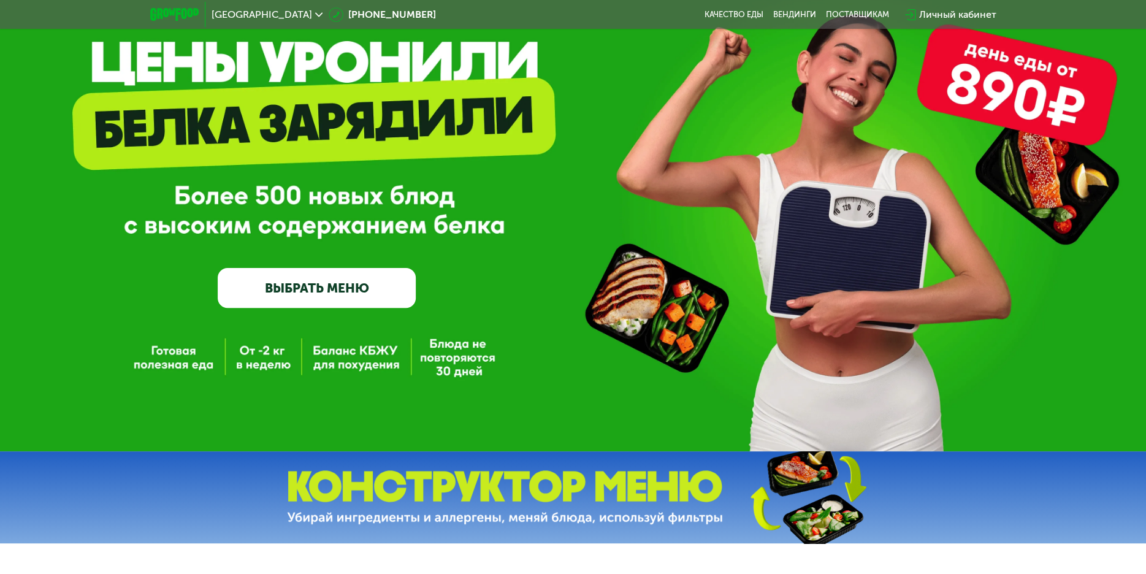
scroll to position [0, 0]
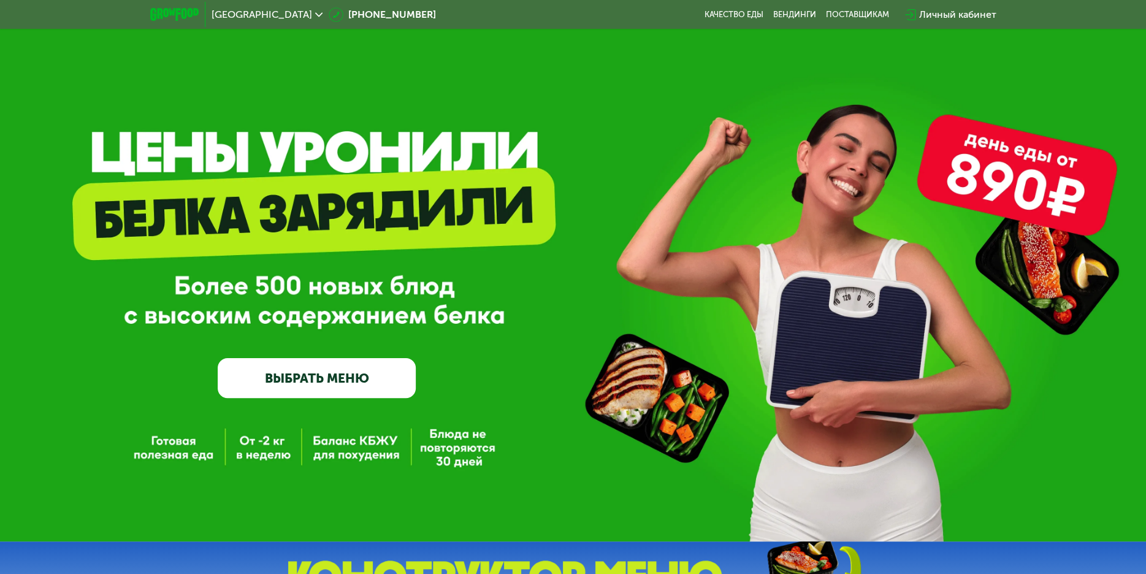
click at [291, 378] on link "ВЫБРАТЬ МЕНЮ" at bounding box center [317, 378] width 198 height 40
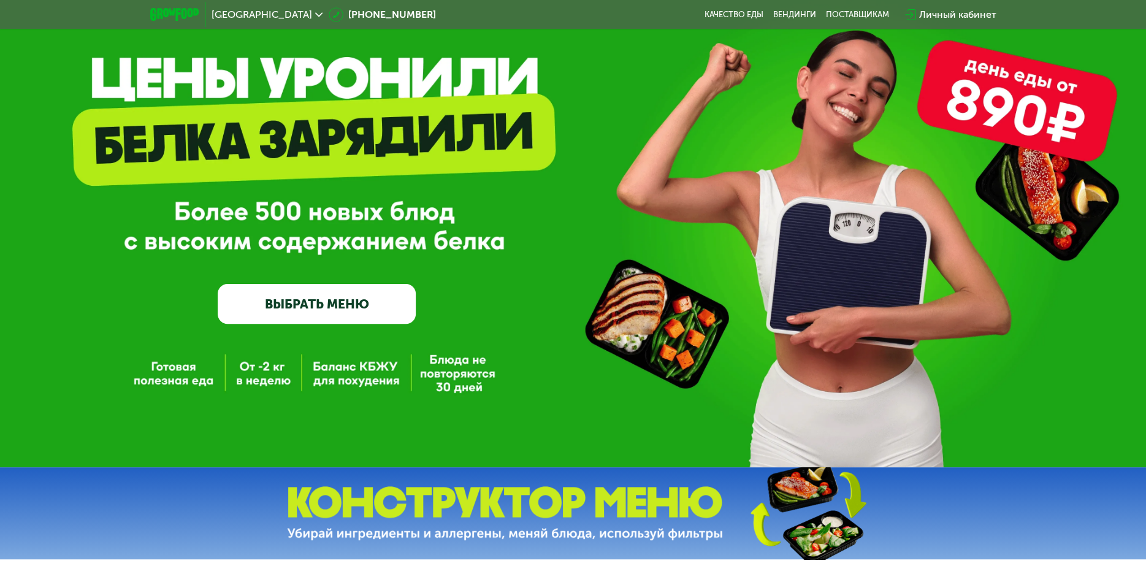
click at [293, 376] on div "GrowFood — доставка правильного питания ВЫБРАТЬ МЕНЮ" at bounding box center [573, 196] width 1146 height 541
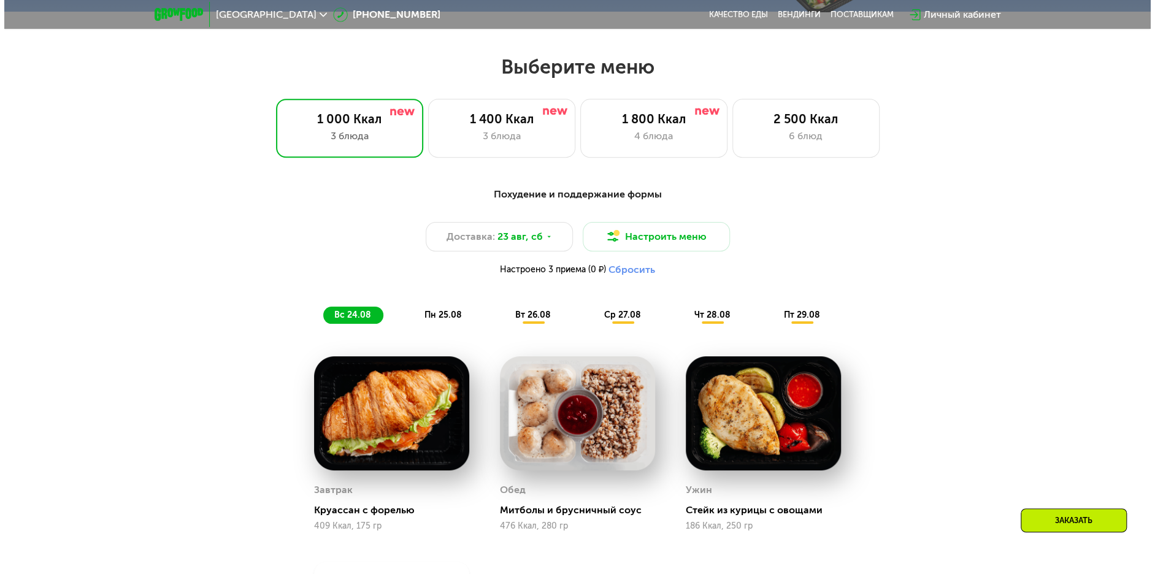
scroll to position [651, 0]
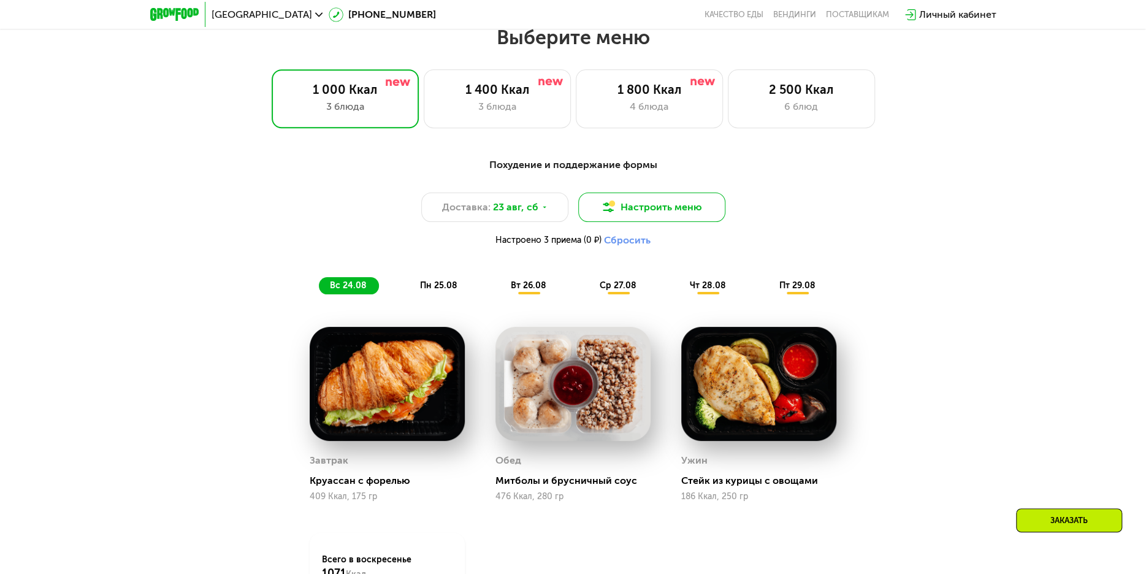
click at [632, 213] on button "Настроить меню" at bounding box center [651, 207] width 147 height 29
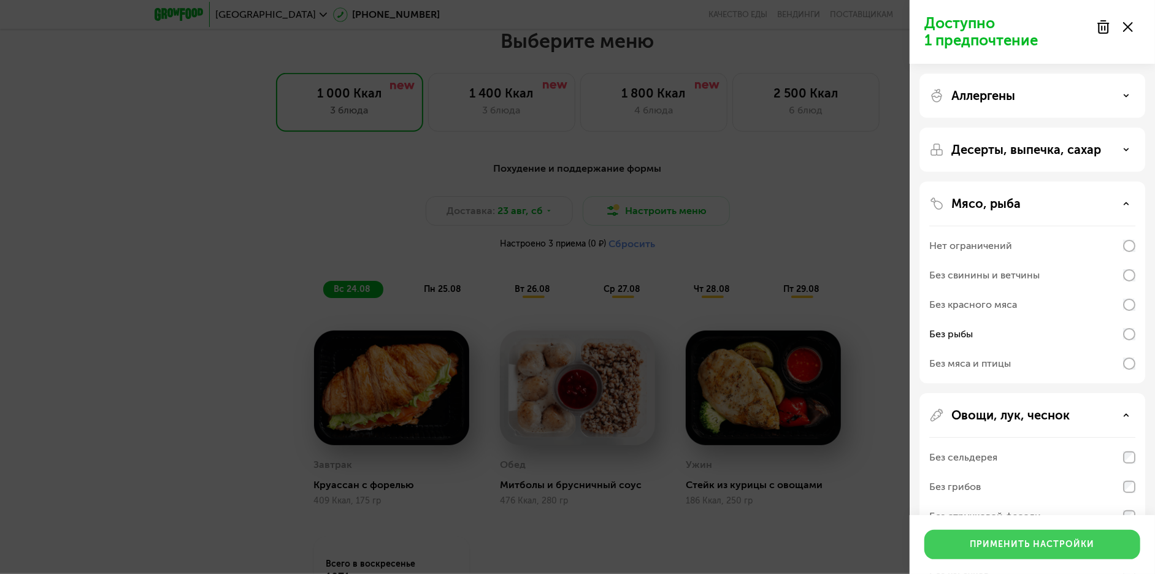
click at [968, 545] on button "Применить настройки" at bounding box center [1032, 544] width 216 height 29
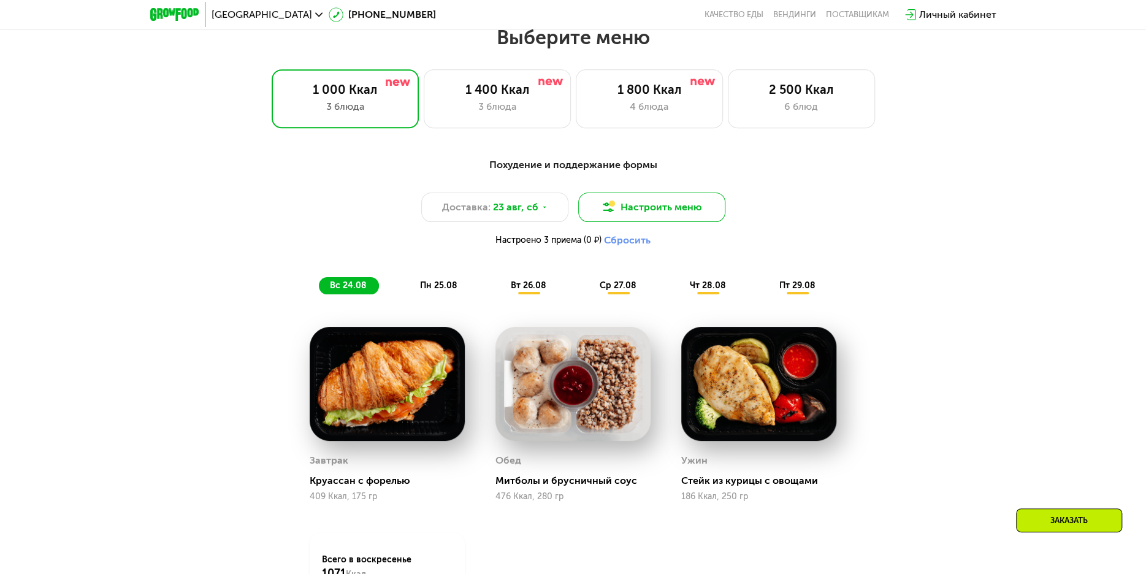
click at [614, 210] on img at bounding box center [608, 207] width 15 height 15
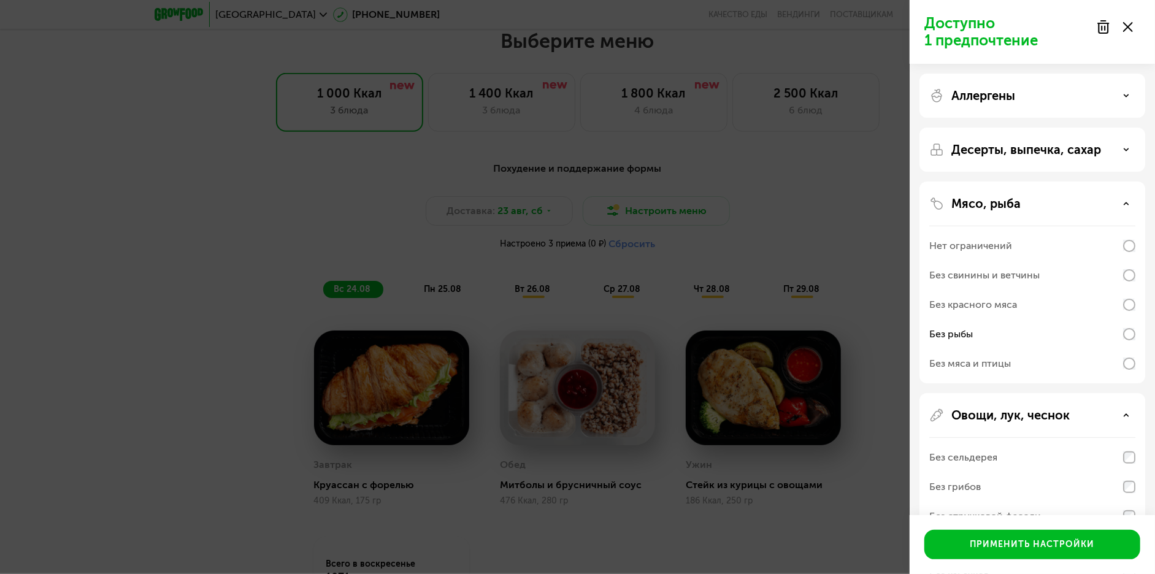
click at [987, 93] on p "Аллергены" at bounding box center [983, 95] width 64 height 15
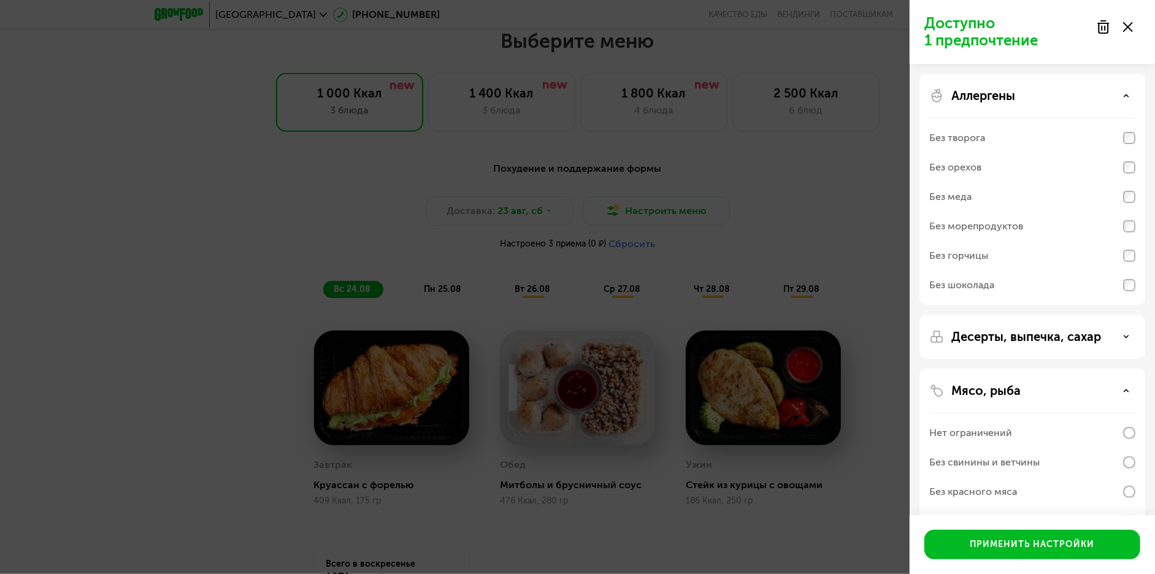
scroll to position [61, 0]
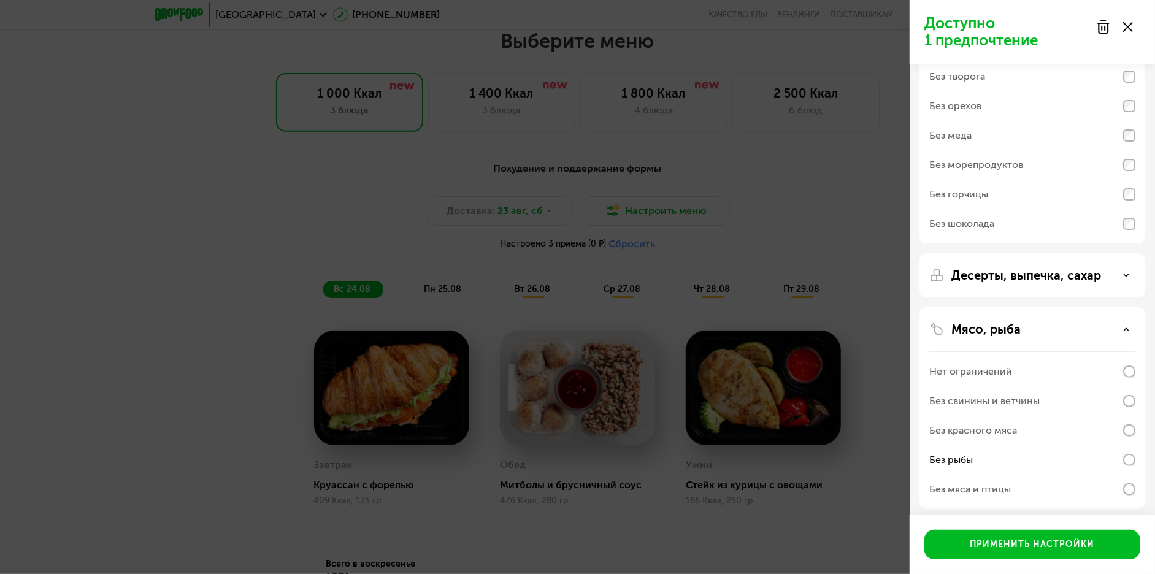
click at [979, 270] on p "Десерты, выпечка, сахар" at bounding box center [1026, 275] width 150 height 15
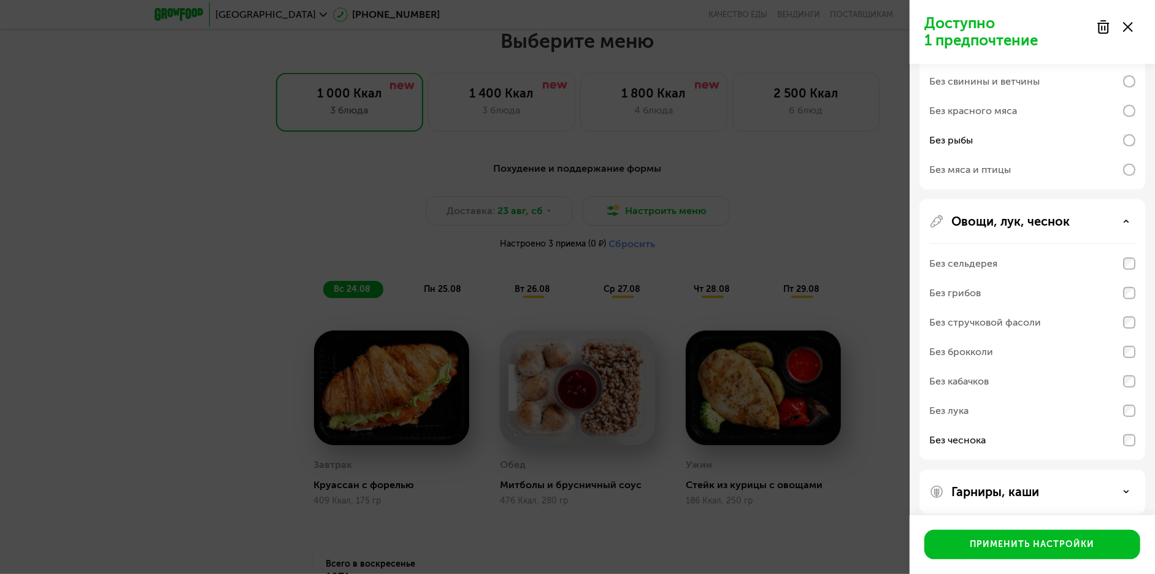
scroll to position [519, 0]
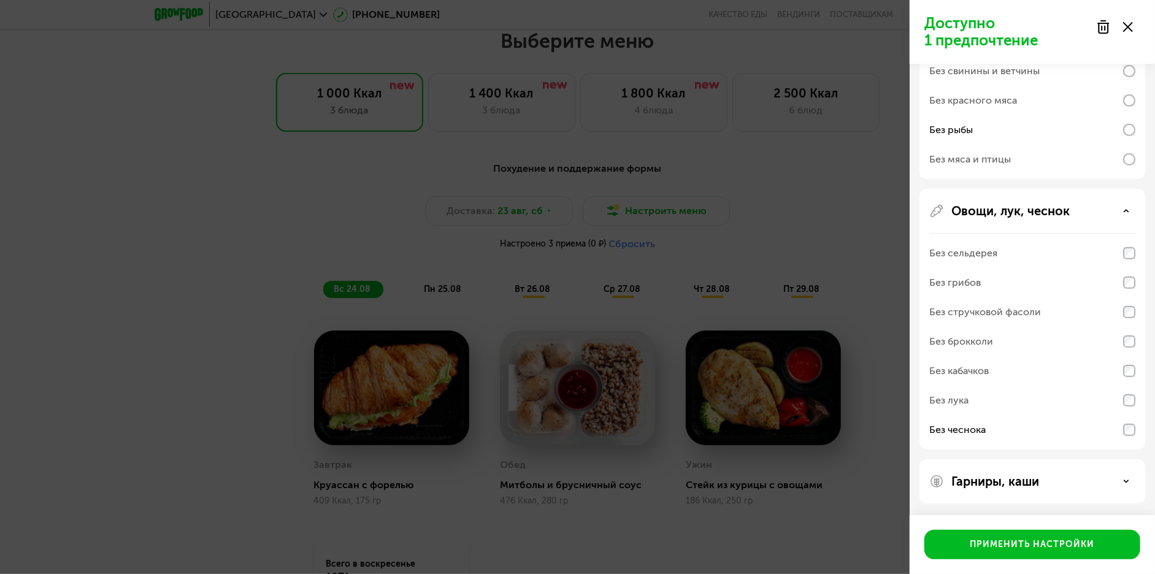
click at [981, 473] on div "Гарниры, каши" at bounding box center [1032, 481] width 226 height 44
click at [970, 480] on p "Гарниры, каши" at bounding box center [995, 481] width 88 height 15
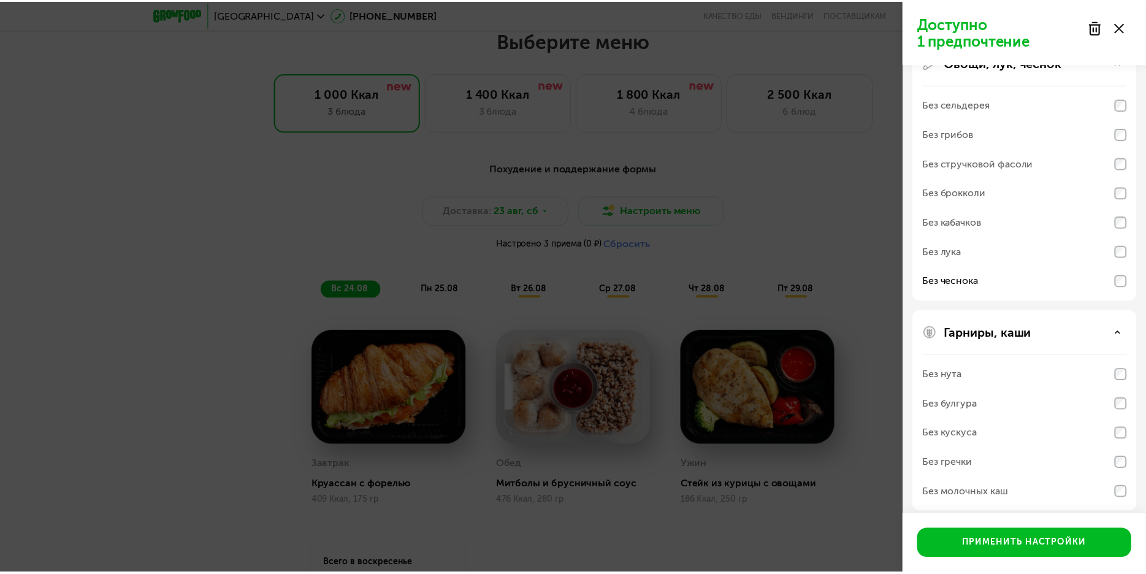
scroll to position [676, 0]
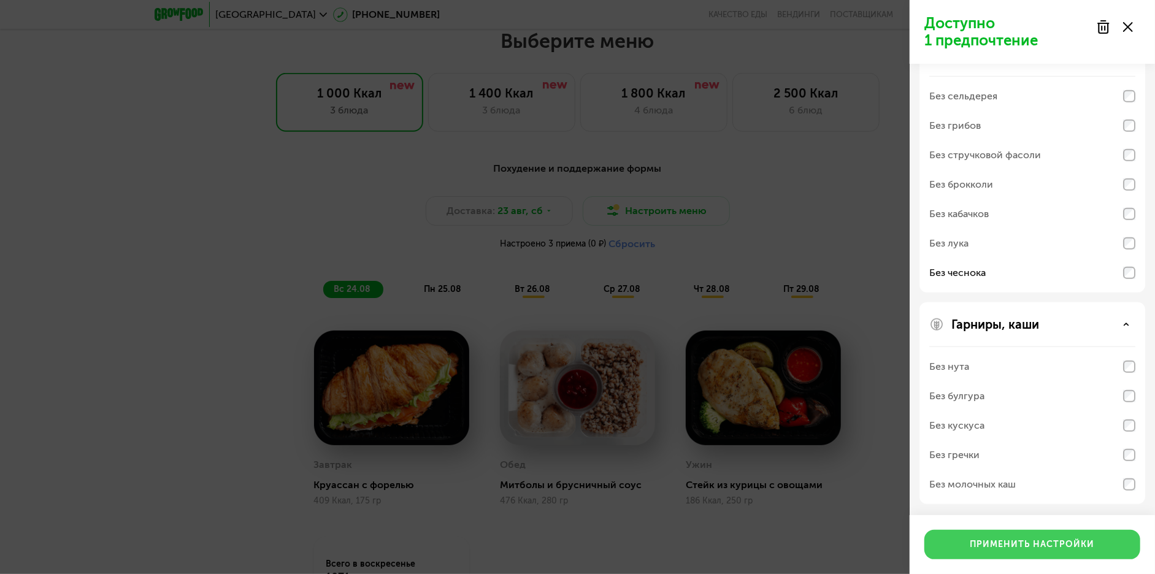
click at [961, 544] on button "Применить настройки" at bounding box center [1032, 544] width 216 height 29
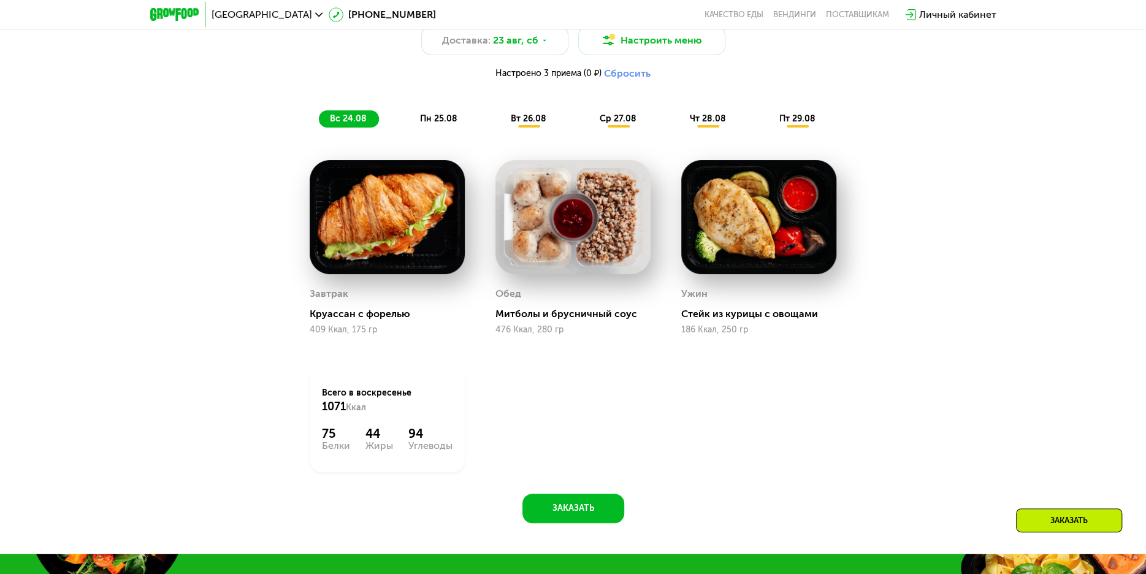
scroll to position [835, 0]
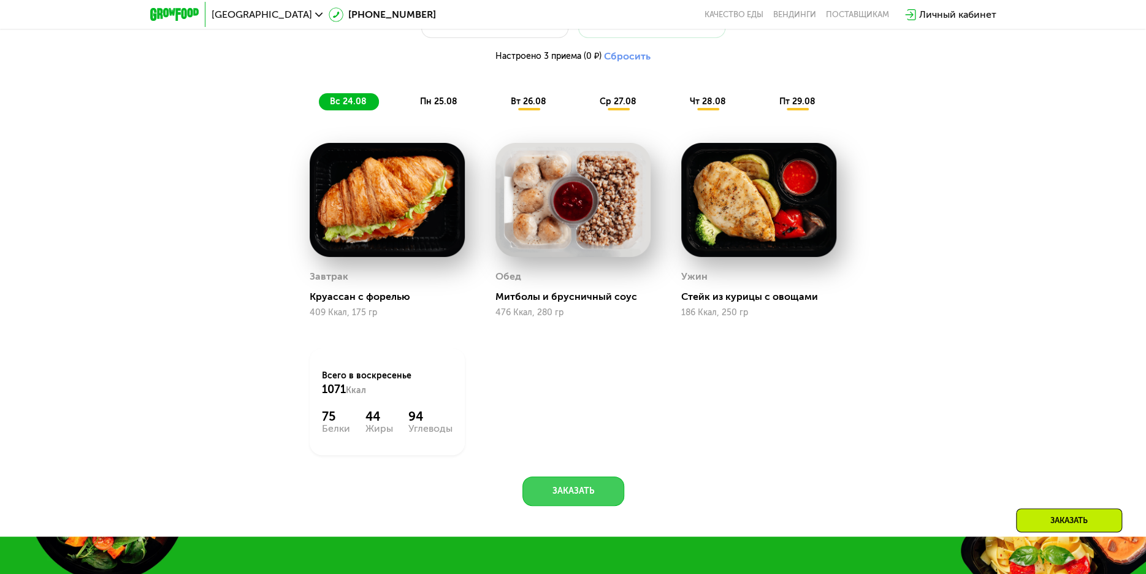
click at [540, 487] on button "Заказать" at bounding box center [573, 490] width 102 height 29
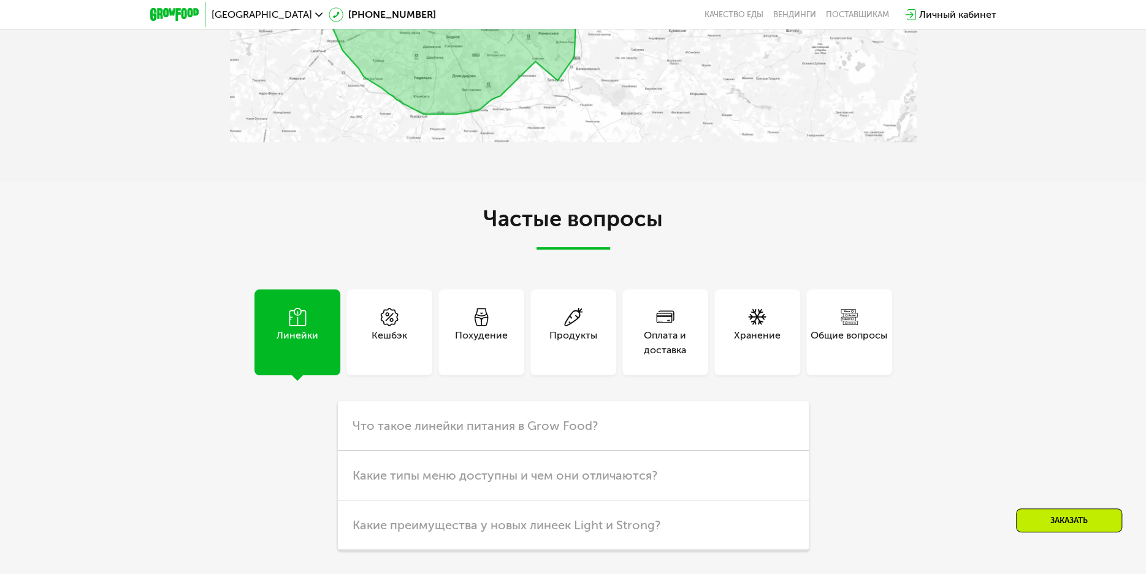
scroll to position [3093, 0]
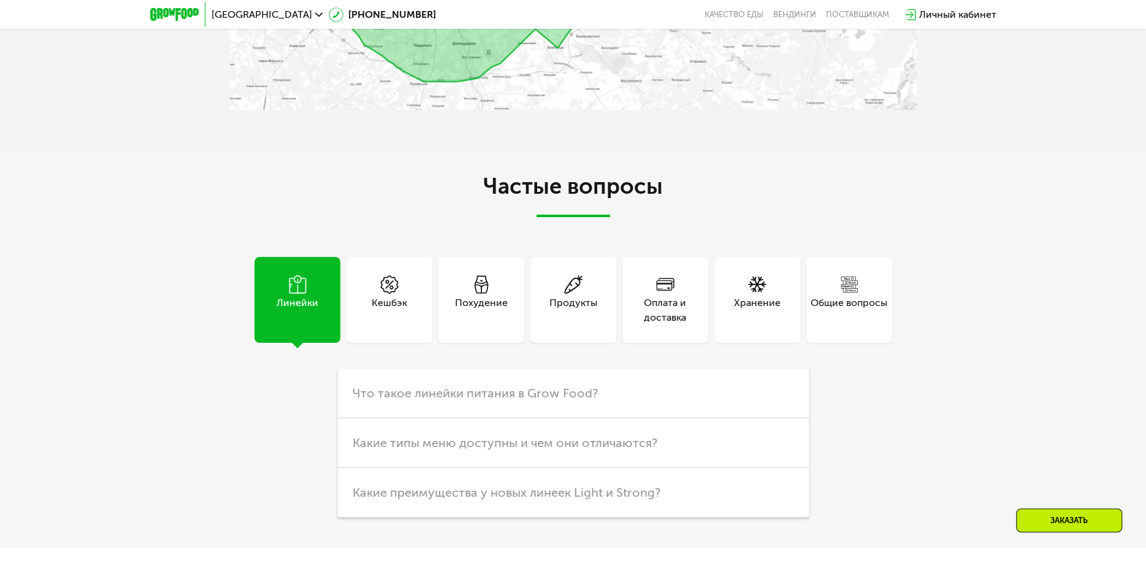
click at [475, 302] on div "Похудение" at bounding box center [481, 310] width 53 height 29
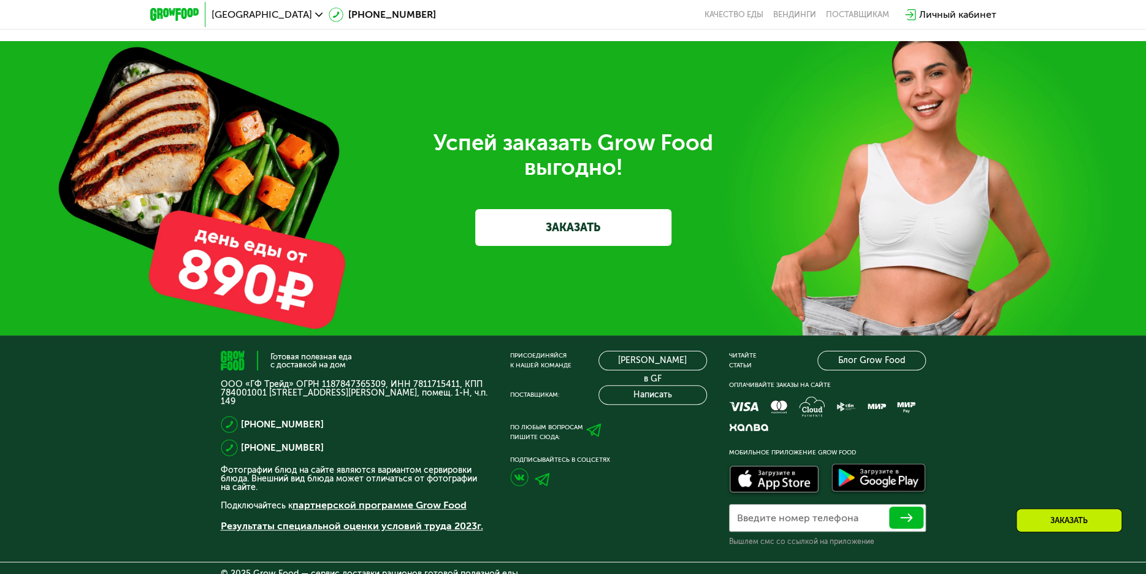
click at [568, 223] on link "ЗАКАЗАТЬ" at bounding box center [573, 227] width 196 height 37
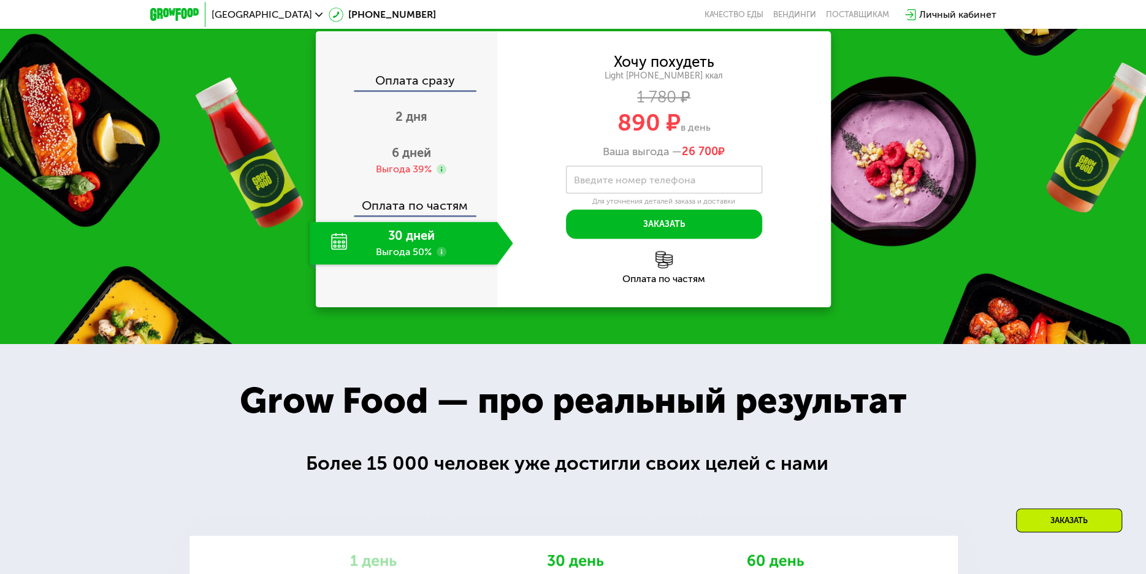
scroll to position [1347, 0]
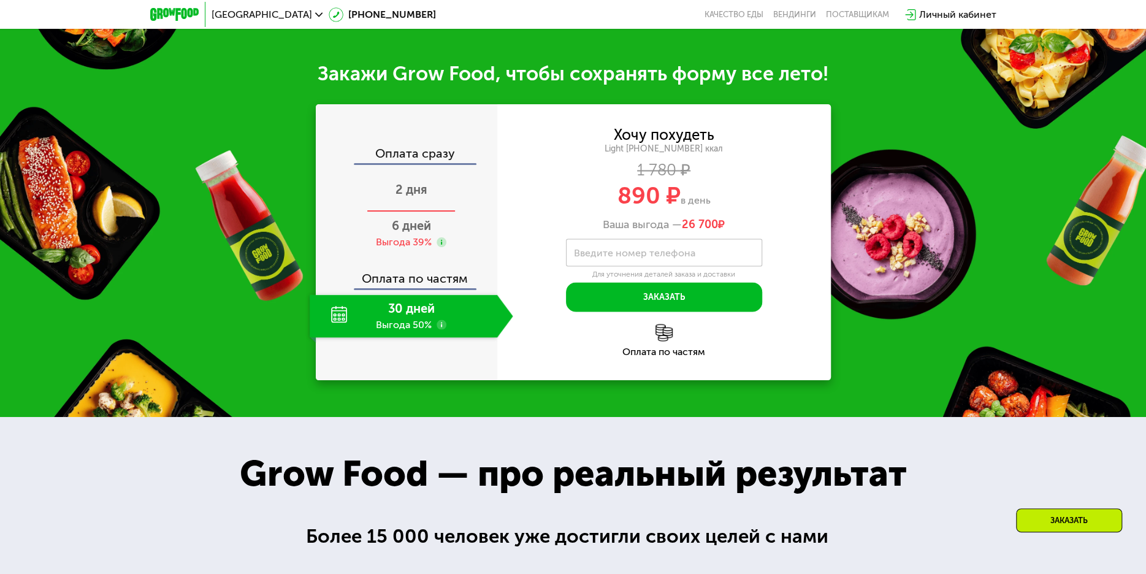
click at [429, 190] on div "2 дня" at bounding box center [412, 190] width 204 height 43
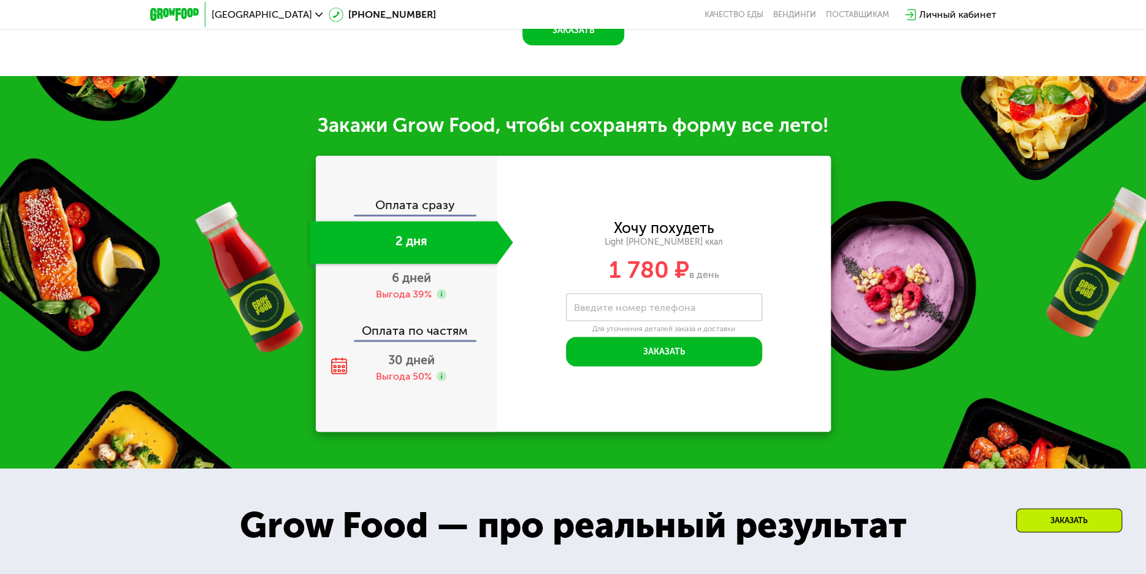
scroll to position [1266, 0]
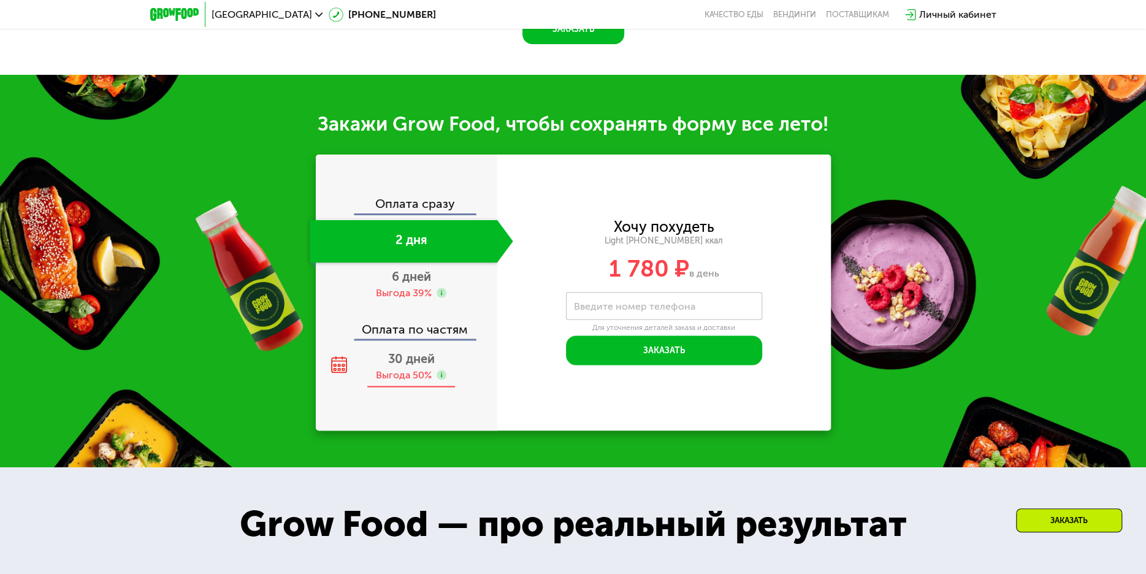
click at [410, 361] on span "30 дней" at bounding box center [411, 358] width 47 height 15
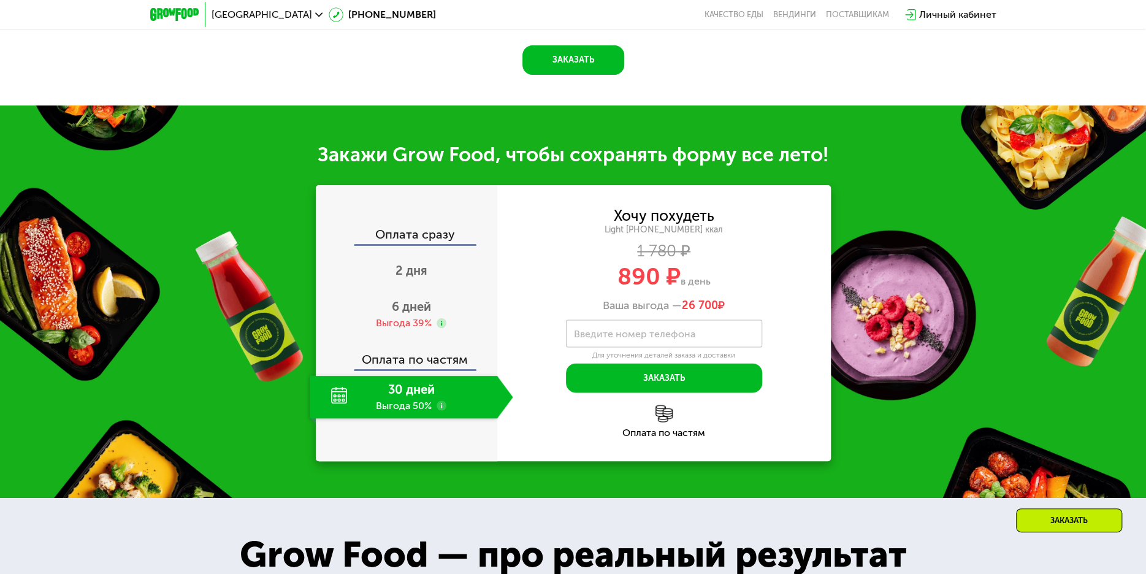
scroll to position [1297, 0]
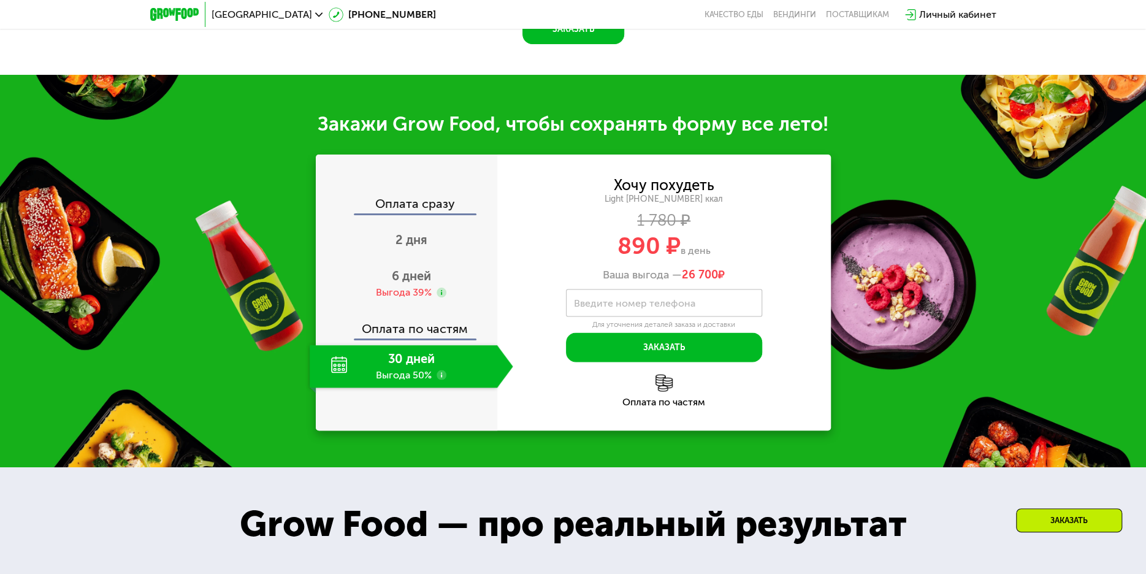
click at [379, 330] on div "Оплата по частям" at bounding box center [407, 324] width 180 height 28
click at [331, 369] on div "30 дней Выгода 50%" at bounding box center [404, 366] width 188 height 43
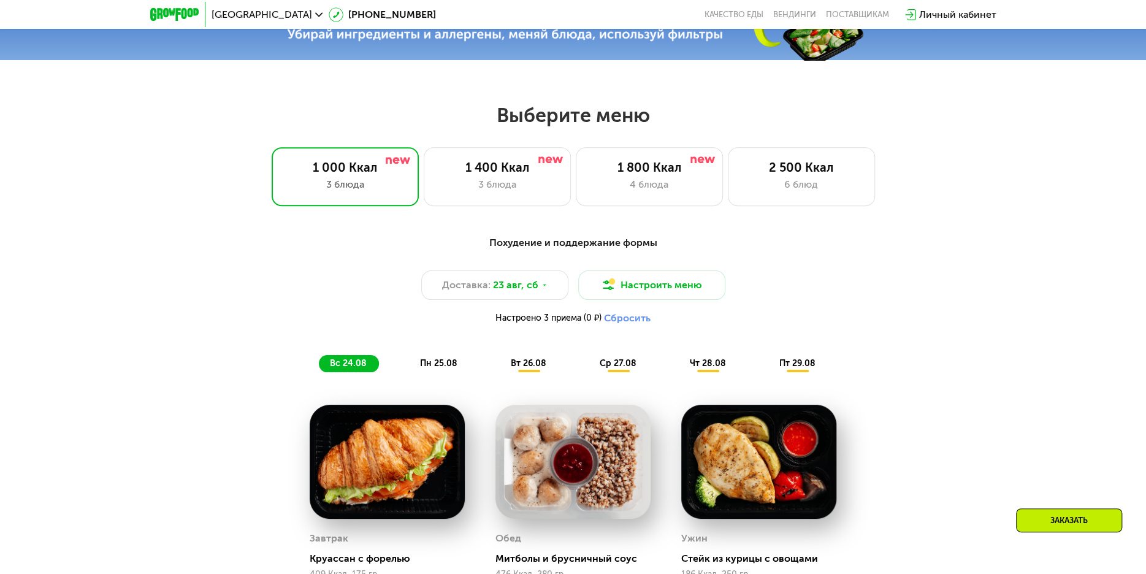
scroll to position [561, 0]
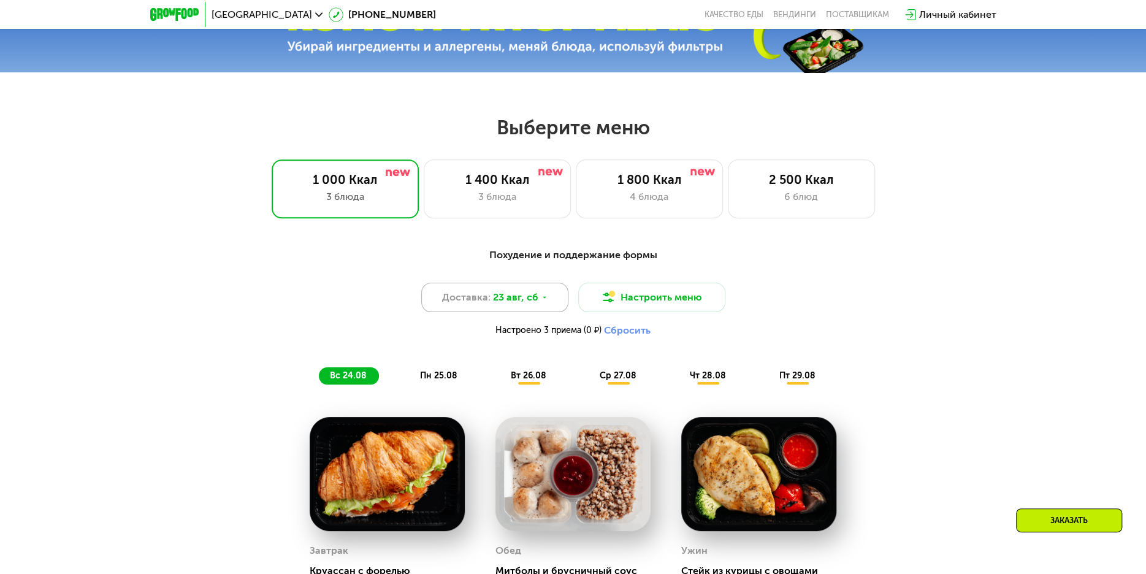
click at [467, 309] on div "Доставка: [DATE]" at bounding box center [494, 297] width 147 height 29
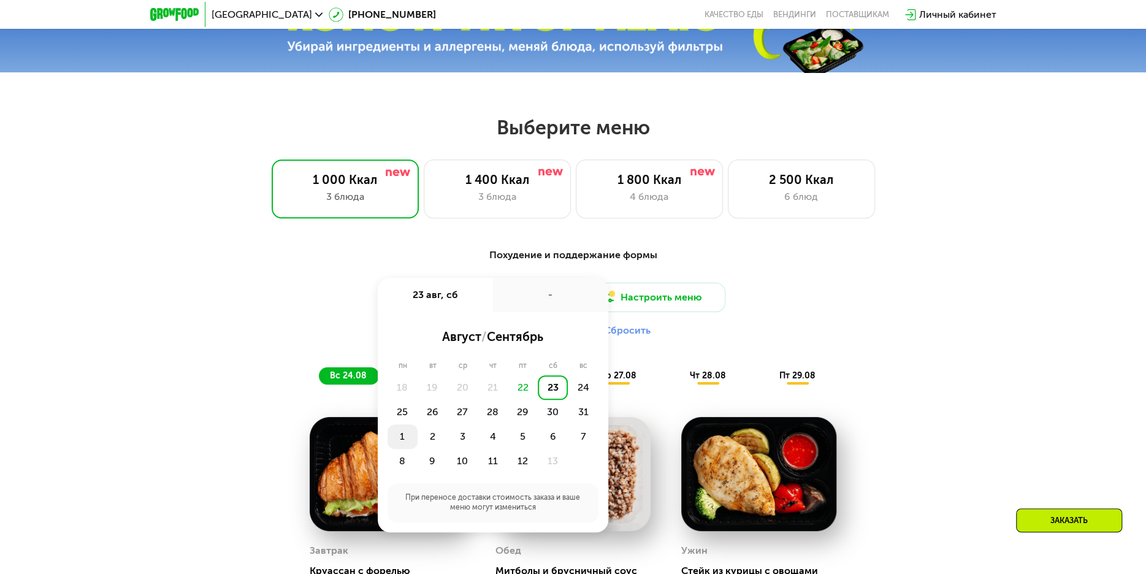
click at [418, 443] on div "1" at bounding box center [433, 436] width 30 height 25
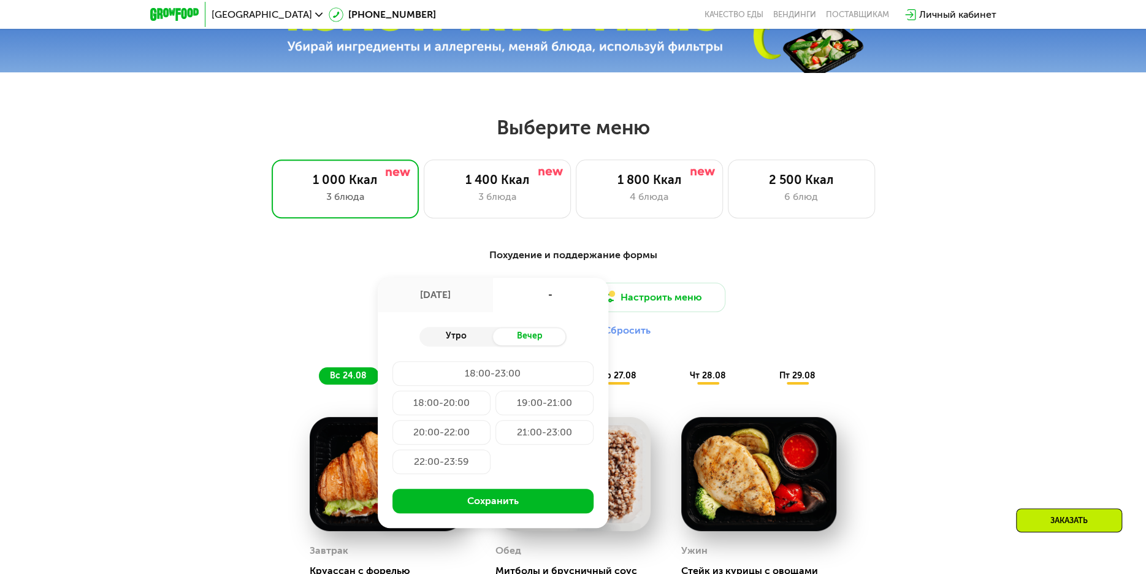
click at [432, 334] on div "Утро" at bounding box center [456, 336] width 74 height 17
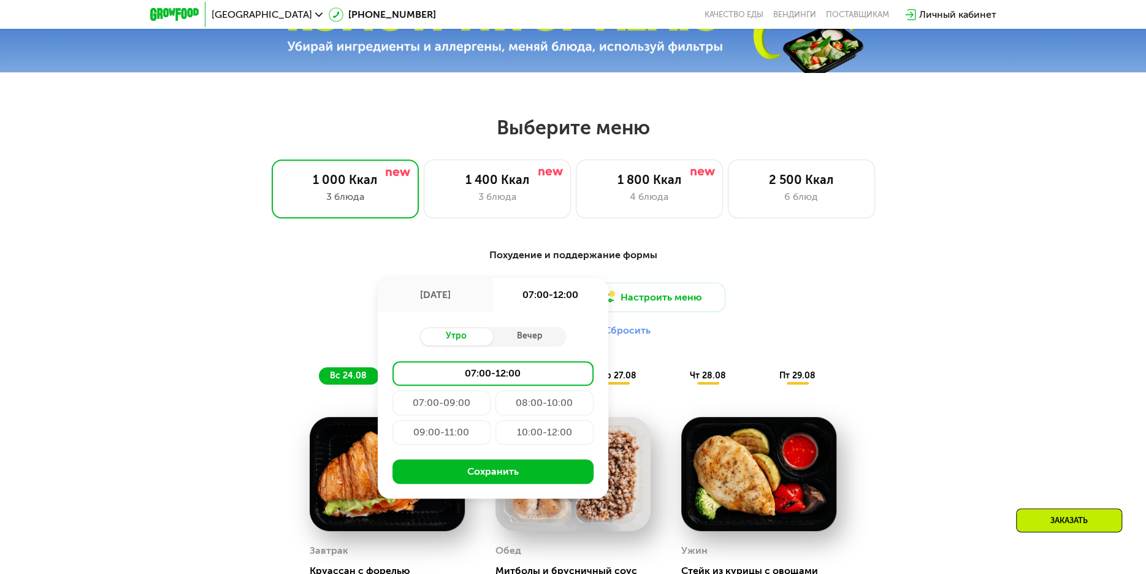
click at [495, 438] on div "09:00-11:00" at bounding box center [544, 432] width 98 height 25
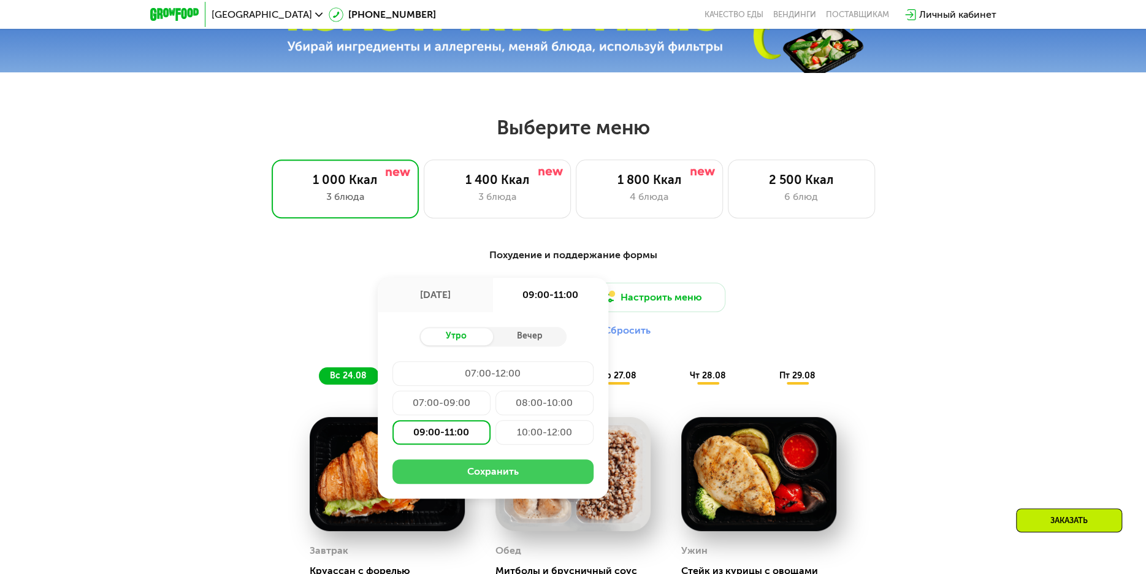
click at [424, 478] on button "Сохранить" at bounding box center [492, 471] width 201 height 25
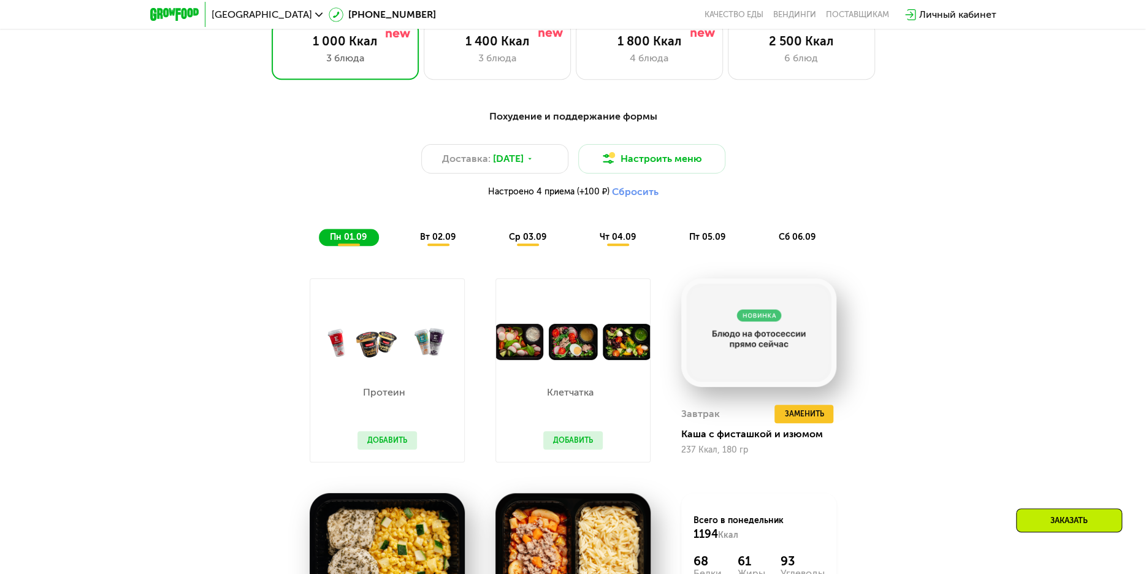
scroll to position [684, 0]
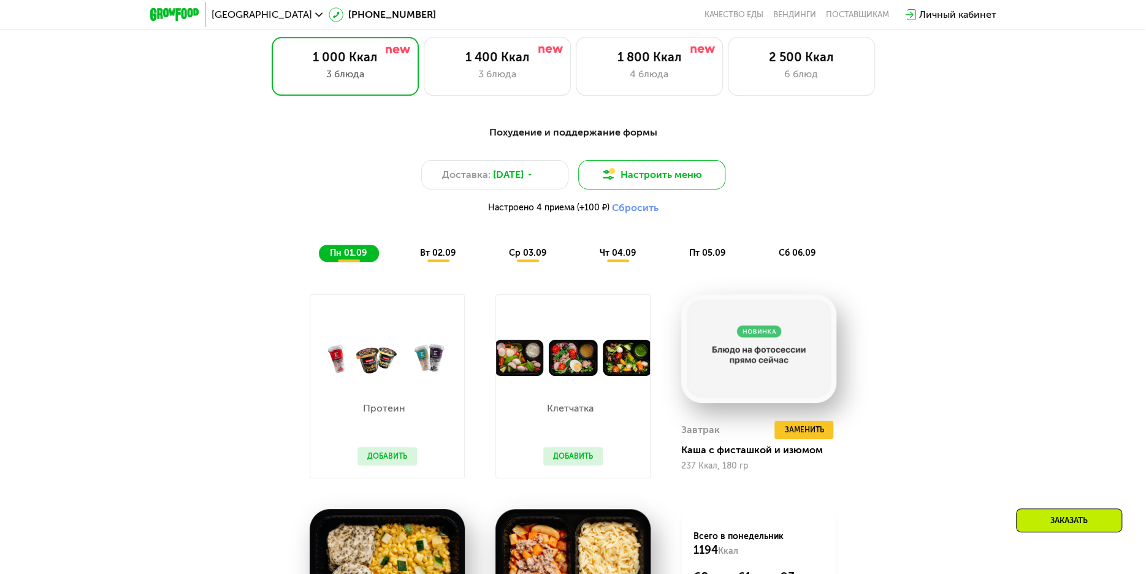
click at [614, 180] on img at bounding box center [608, 174] width 15 height 15
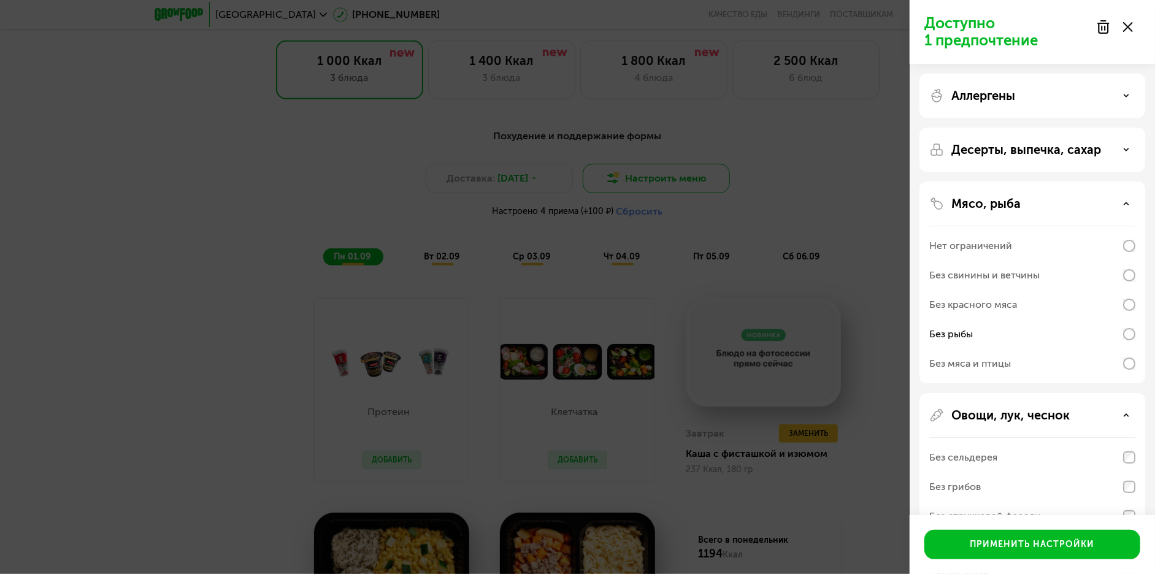
click at [614, 180] on div "Доступно 1 предпочтение Аллергены Десерты, выпечка, сахар Мясо, рыба Нет ограни…" at bounding box center [577, 287] width 1155 height 574
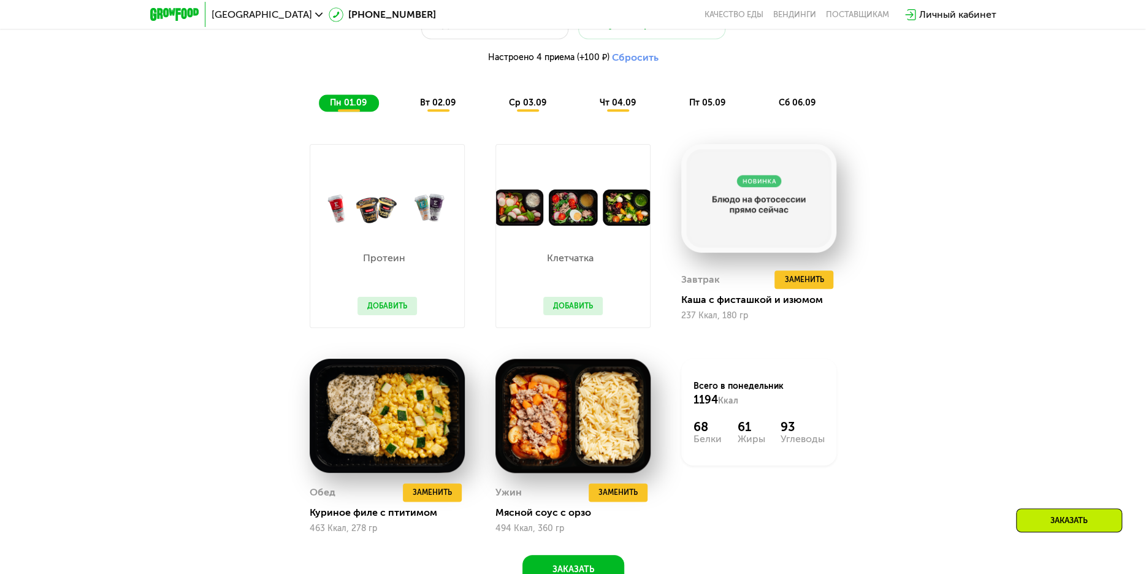
scroll to position [868, 0]
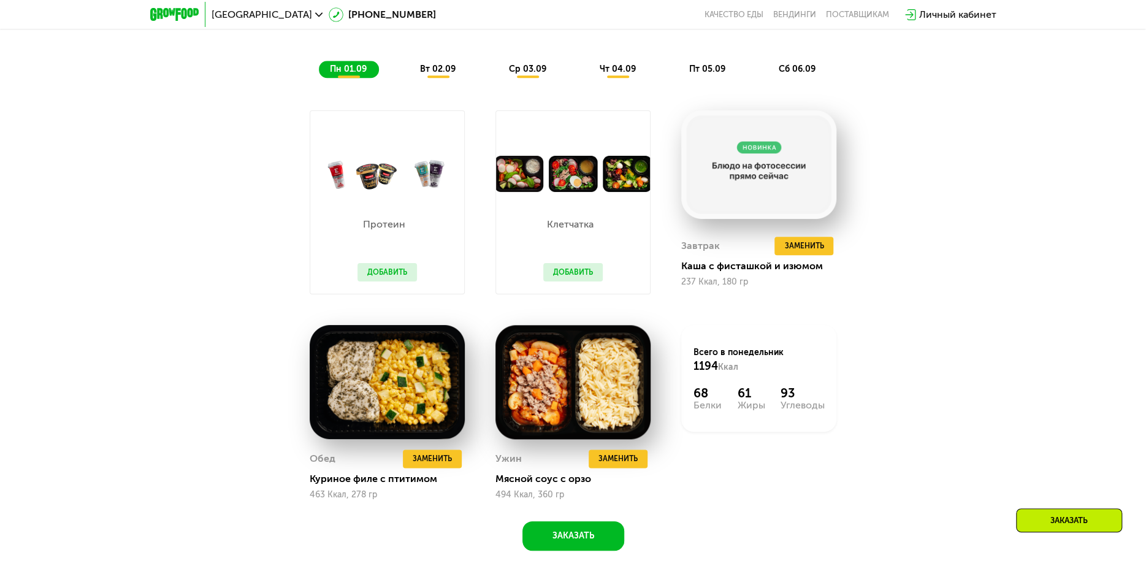
click at [565, 272] on button "Добавить" at bounding box center [572, 272] width 59 height 18
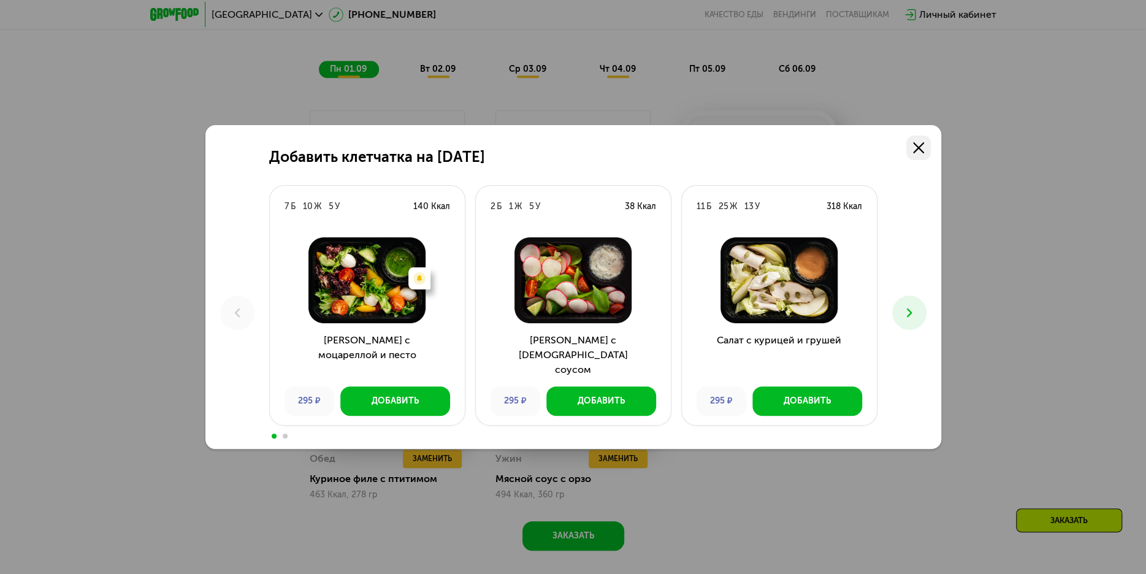
click at [909, 155] on link at bounding box center [918, 148] width 25 height 25
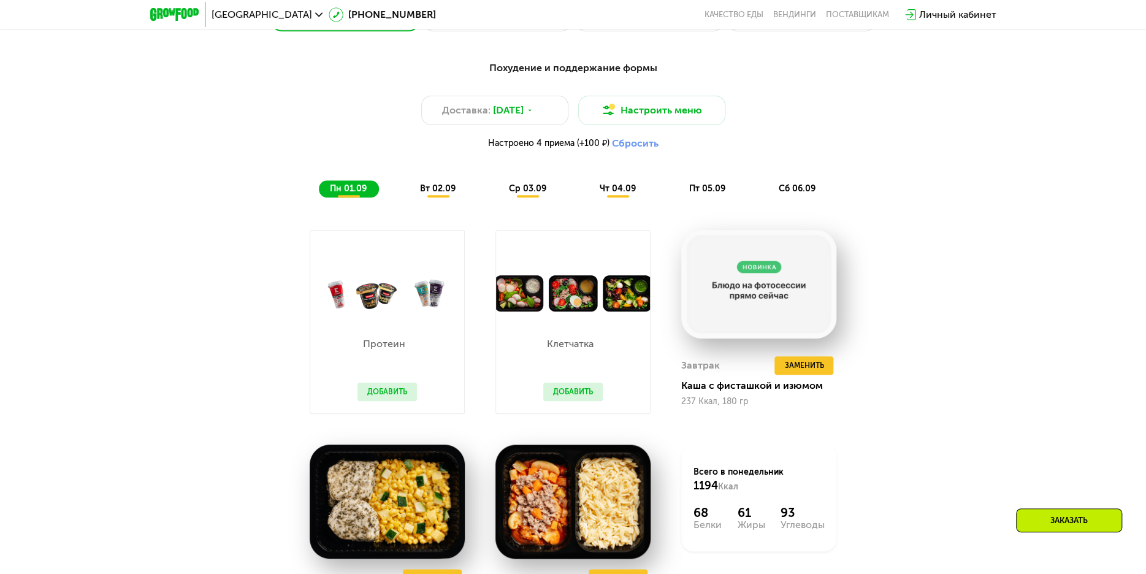
scroll to position [745, 0]
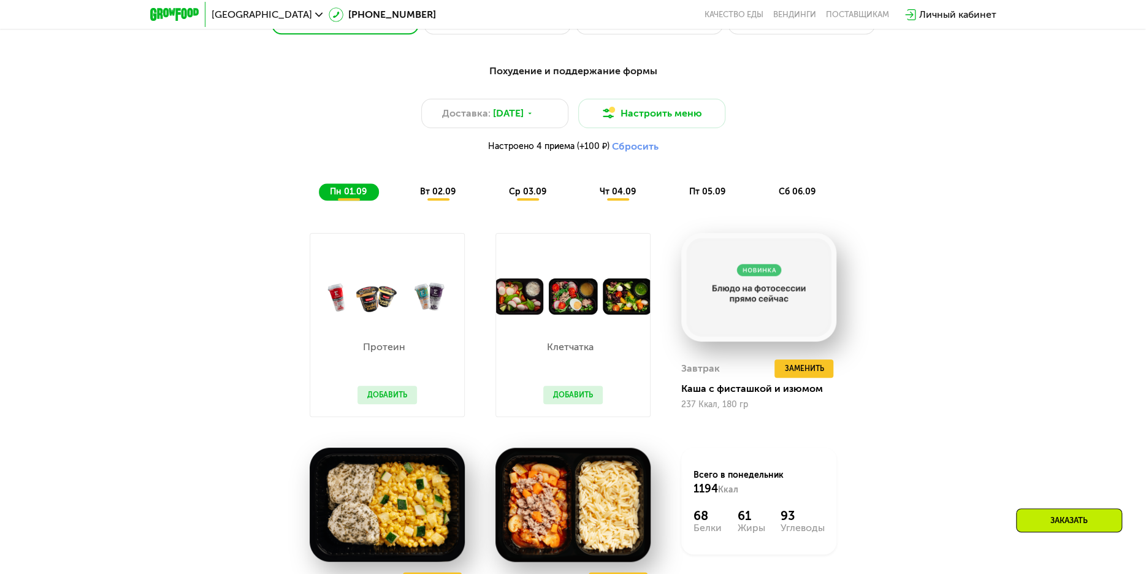
click at [429, 193] on span "вт 02.09" at bounding box center [438, 191] width 36 height 10
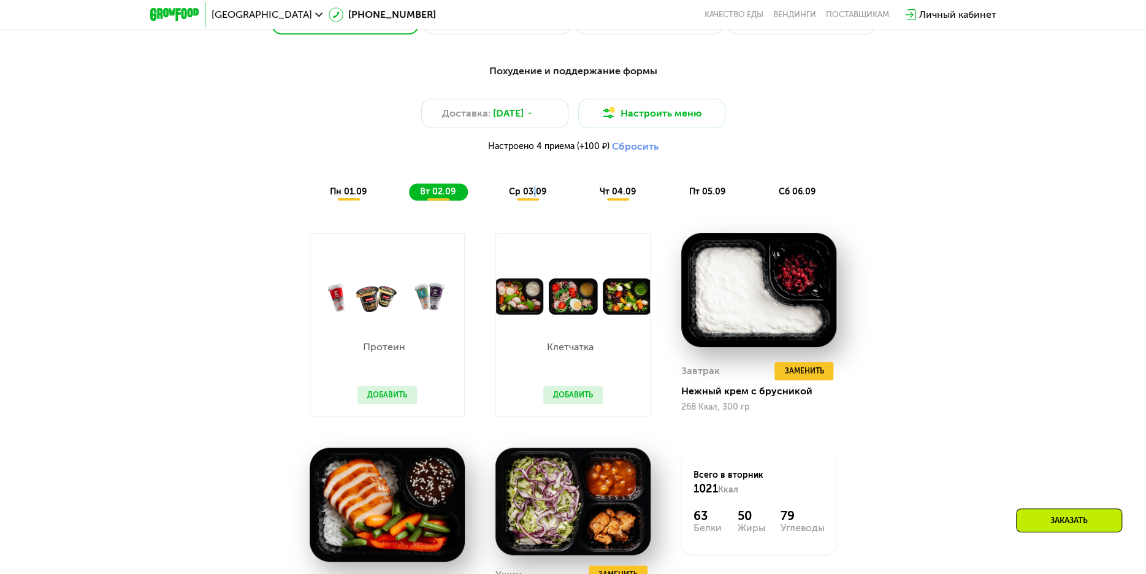
click at [533, 196] on span "ср 03.09" at bounding box center [527, 191] width 37 height 10
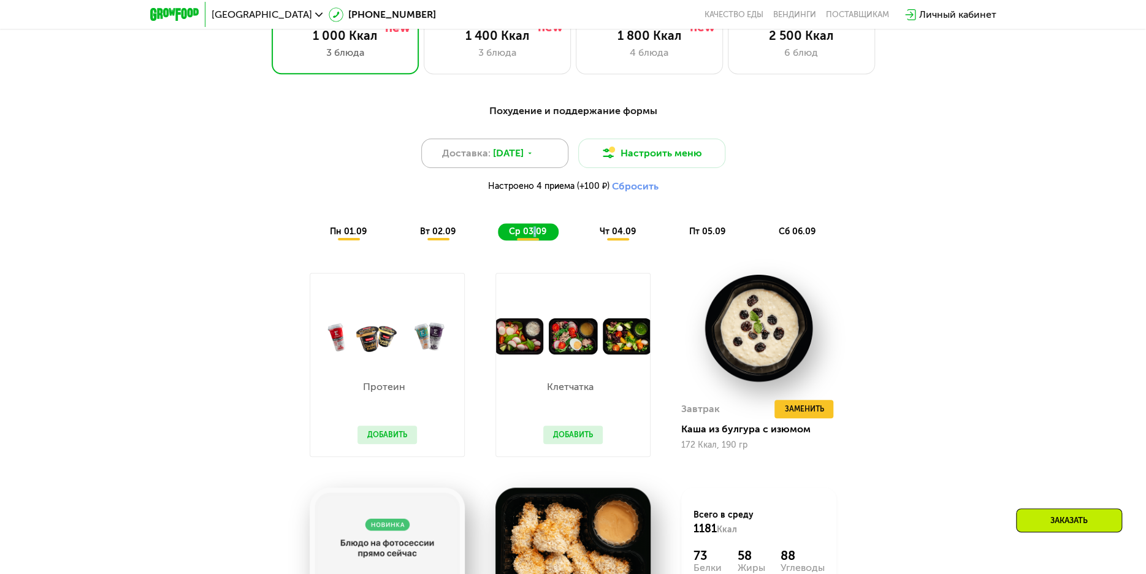
scroll to position [684, 0]
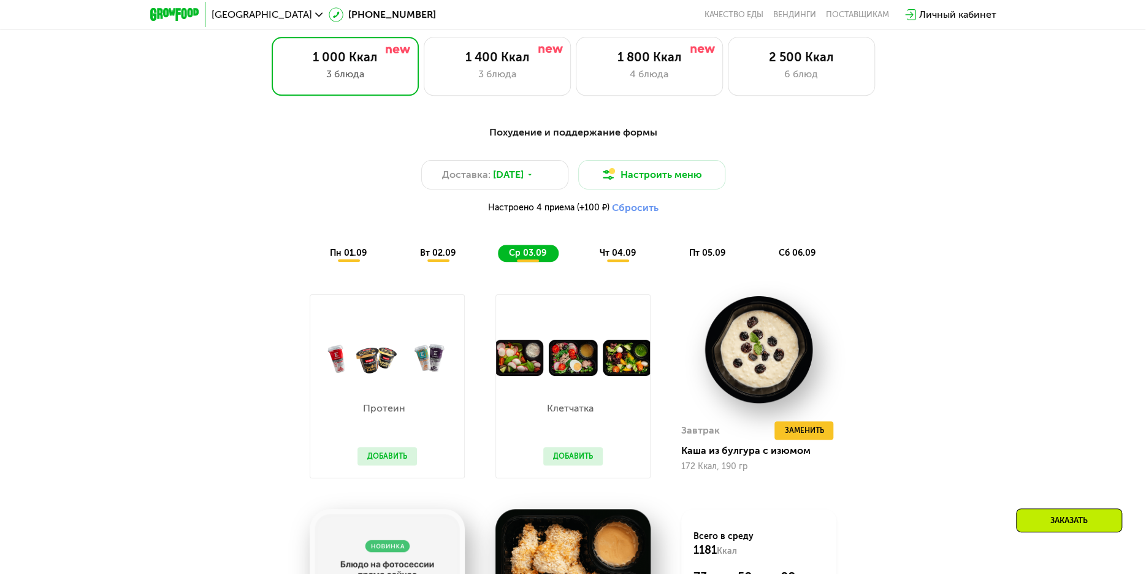
click at [632, 262] on div "чт 04.09" at bounding box center [618, 253] width 59 height 17
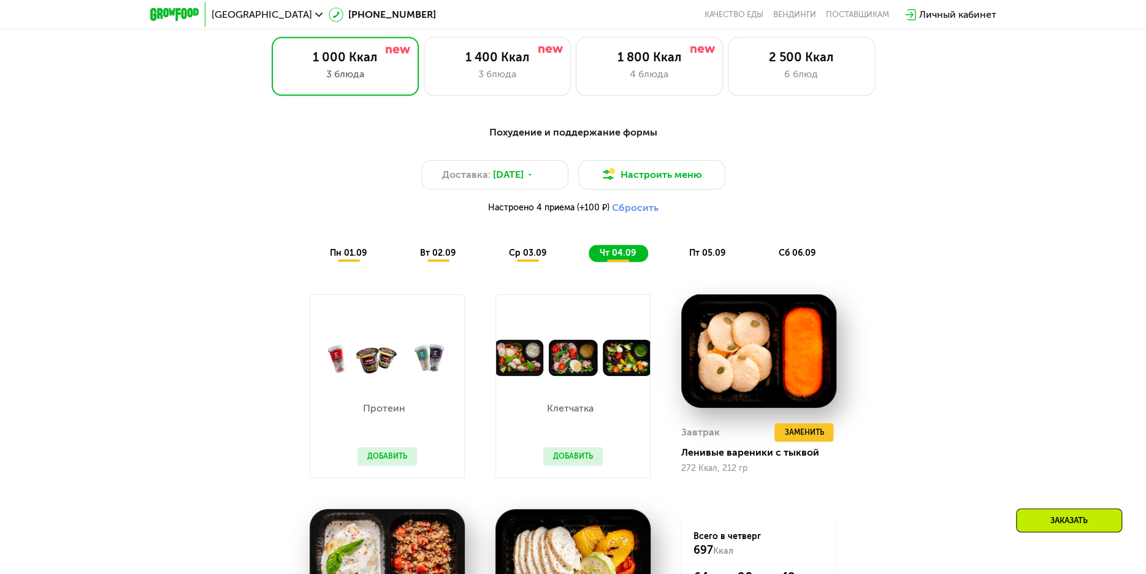
click at [709, 256] on span "пт 05.09" at bounding box center [707, 253] width 36 height 10
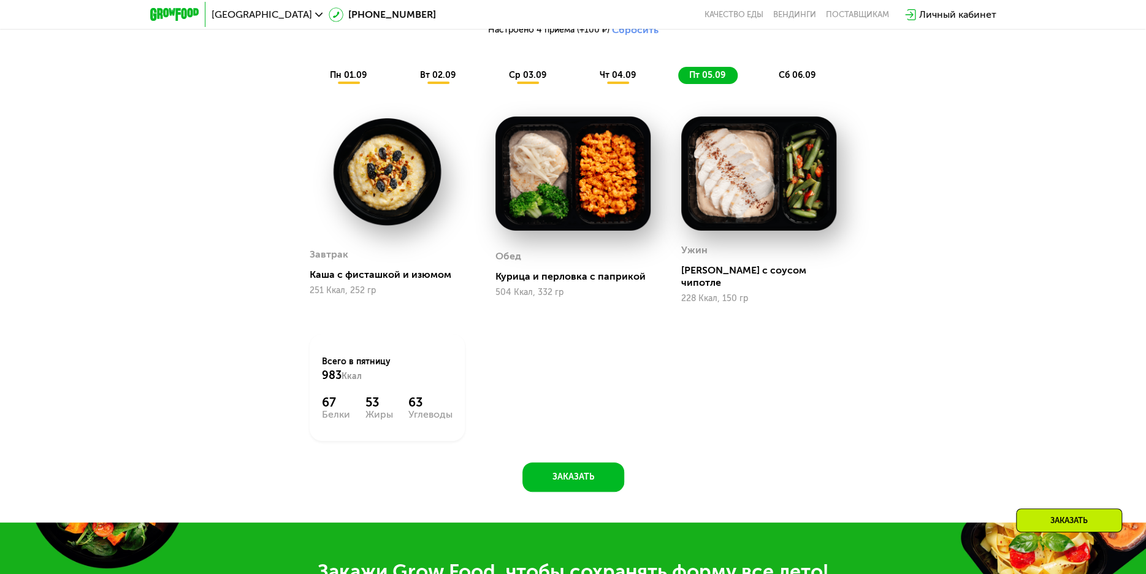
scroll to position [868, 0]
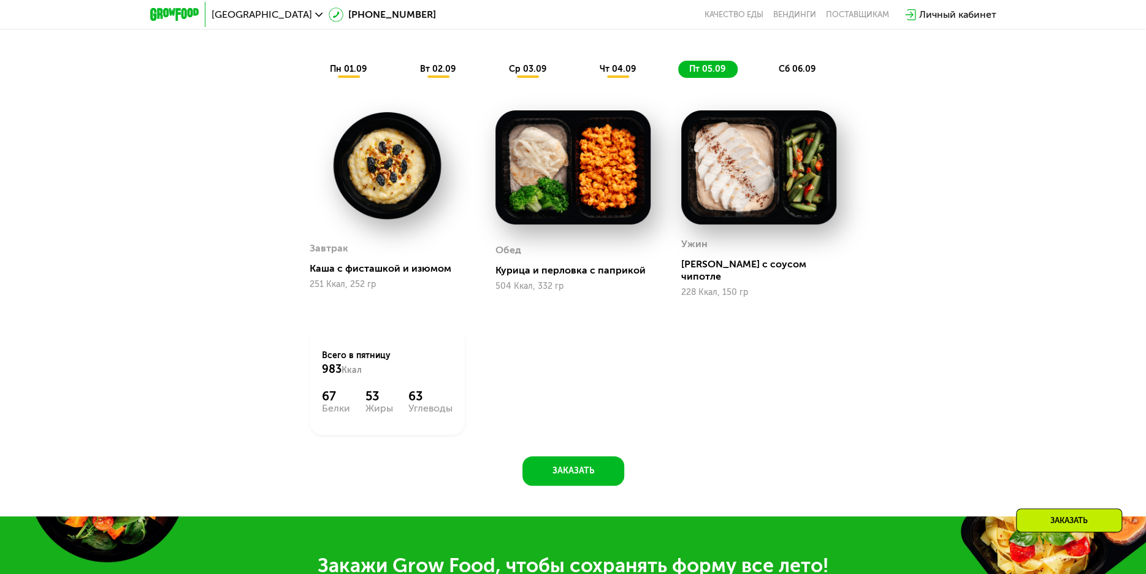
click at [805, 82] on div "Похудение и поддержание формы Доставка: [DATE] Настроить меню Настроено 4 прием…" at bounding box center [573, 9] width 741 height 151
click at [808, 73] on span "сб 06.09" at bounding box center [797, 69] width 37 height 10
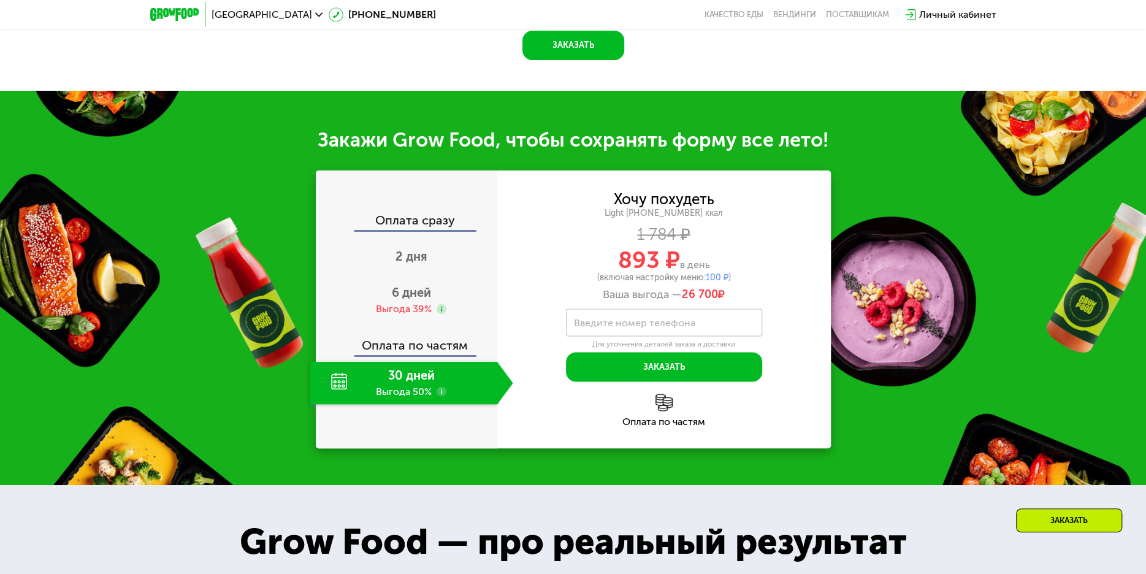
scroll to position [1358, 0]
